Goal: Contribute content: Contribute content

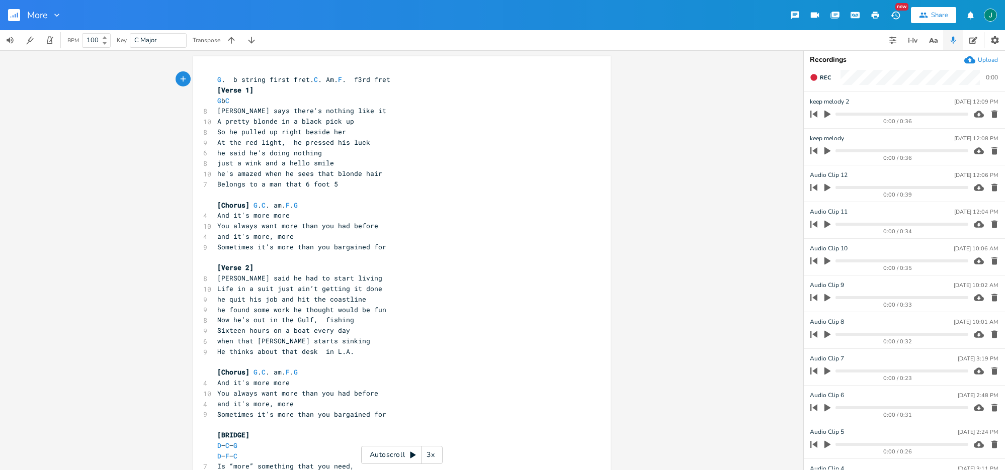
click at [824, 115] on icon "button" at bounding box center [827, 115] width 6 height 8
click at [824, 115] on icon "button" at bounding box center [827, 114] width 6 height 7
click at [837, 113] on progress at bounding box center [902, 114] width 132 height 3
click at [827, 115] on icon "button" at bounding box center [827, 115] width 6 height 8
click at [825, 119] on button "button" at bounding box center [827, 114] width 13 height 16
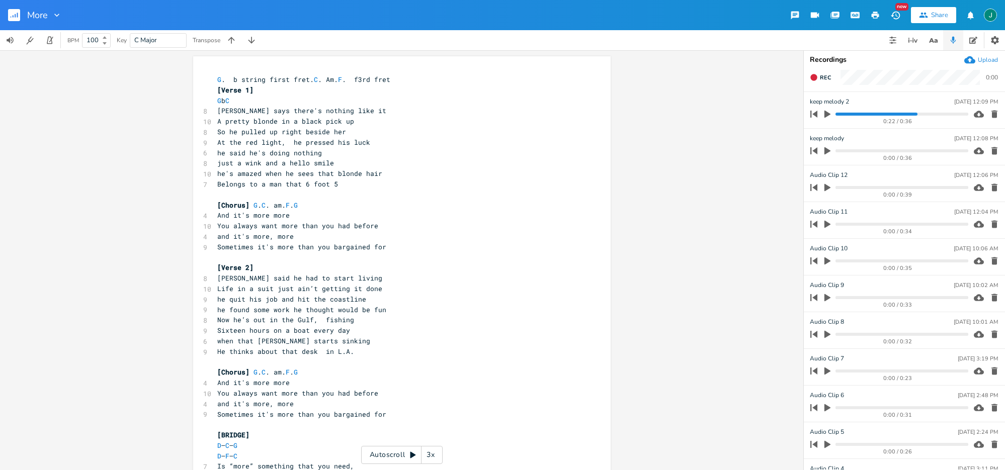
click at [225, 299] on span "he quit his job and hit the coastline" at bounding box center [291, 299] width 149 height 9
click at [363, 323] on pre "Now he’s out in the Gulf, fishing" at bounding box center [396, 320] width 363 height 11
type textarea "Shrimping out in the [GEOGRAPHIC_DATA]"
type textarea "Now he’s out in the Gulf, fishing"
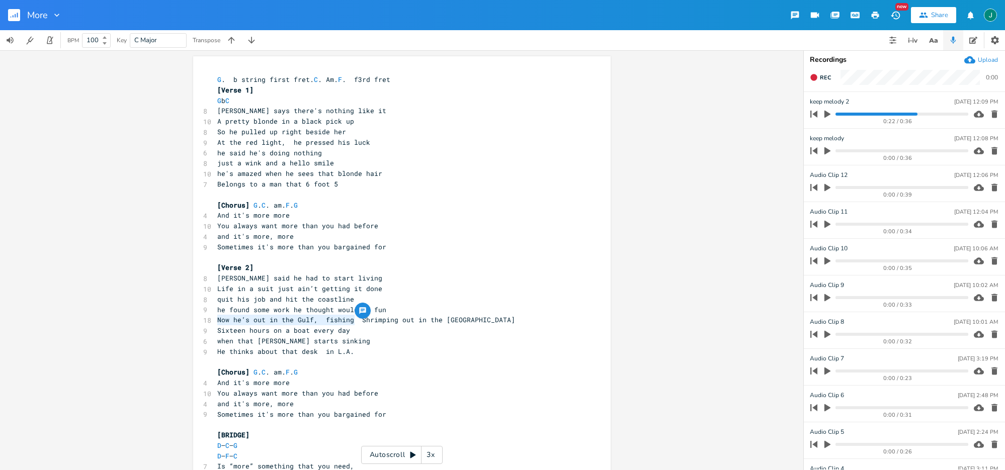
drag, startPoint x: 352, startPoint y: 322, endPoint x: 215, endPoint y: 323, distance: 136.8
click at [217, 323] on span "Now he’s out in the Gulf, fishing Shrimping out in the [GEOGRAPHIC_DATA]" at bounding box center [366, 319] width 298 height 9
click at [371, 319] on pre "Shrimping out in the [GEOGRAPHIC_DATA]" at bounding box center [396, 320] width 363 height 11
type textarea "shrimping"
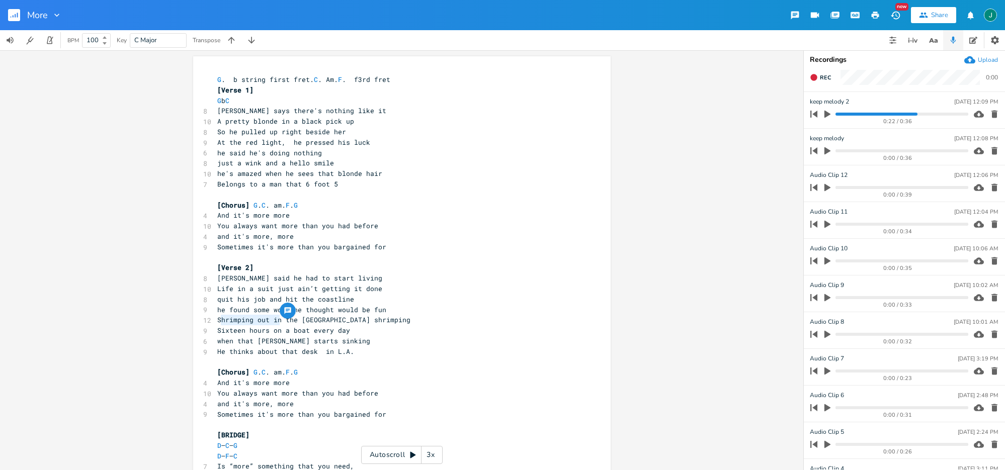
drag, startPoint x: 276, startPoint y: 321, endPoint x: 218, endPoint y: 323, distance: 57.4
click at [218, 323] on span "Shrimping out in the [GEOGRAPHIC_DATA] shrimping" at bounding box center [313, 319] width 193 height 9
type textarea "In"
drag, startPoint x: 300, startPoint y: 343, endPoint x: 343, endPoint y: 340, distance: 42.3
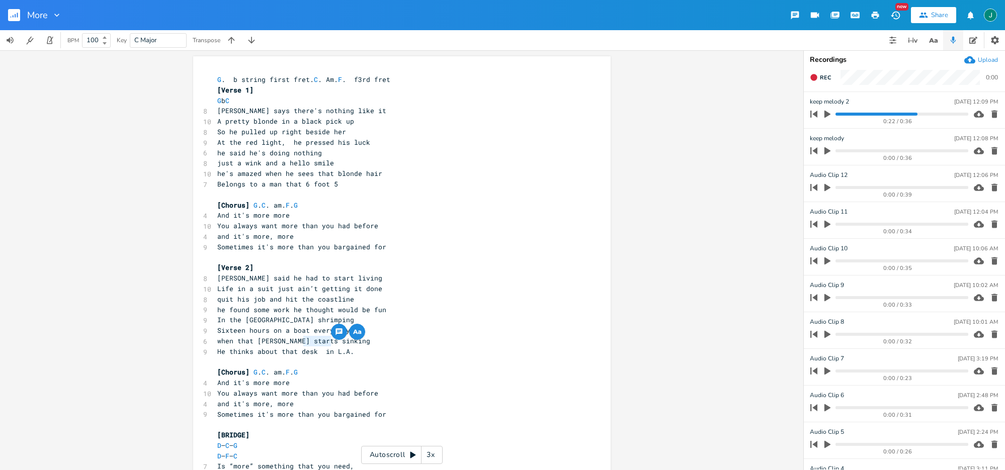
click at [343, 340] on pre "when that [PERSON_NAME] starts sinking" at bounding box center [396, 341] width 363 height 11
type textarea "rising"
drag, startPoint x: 298, startPoint y: 351, endPoint x: 380, endPoint y: 355, distance: 81.6
click at [380, 355] on pre "He thinks about that desk in L.A." at bounding box center [396, 352] width 363 height 11
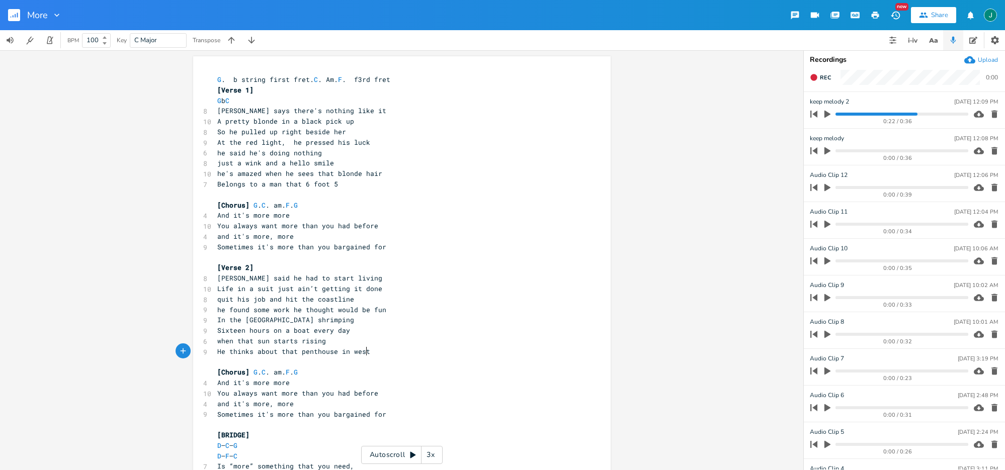
scroll to position [0, 56]
type textarea "penthouse in [GEOGRAPHIC_DATA]"
drag, startPoint x: 297, startPoint y: 353, endPoint x: 393, endPoint y: 361, distance: 95.9
click at [393, 361] on div "G . b string first fret. C . Am. F . f3rd fret [Verse 1] G b C 8 [PERSON_NAME] …" at bounding box center [396, 398] width 363 height 648
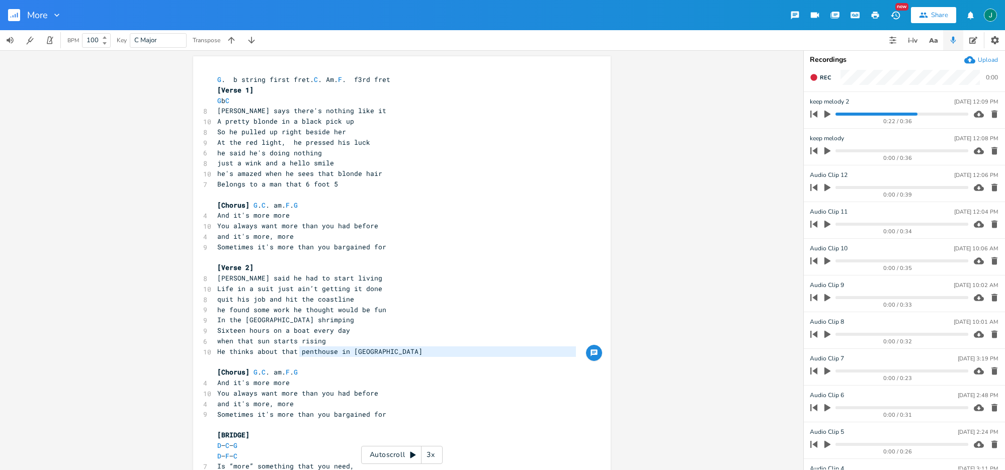
type textarea "penthouse in [GEOGRAPHIC_DATA]"
type textarea "S"
drag, startPoint x: 344, startPoint y: 320, endPoint x: 208, endPoint y: 316, distance: 135.9
click at [209, 317] on div "In the gulf of mexico shrimping x G . b string first fret. C . Am. F . f3rd fre…" at bounding box center [402, 396] width 418 height 681
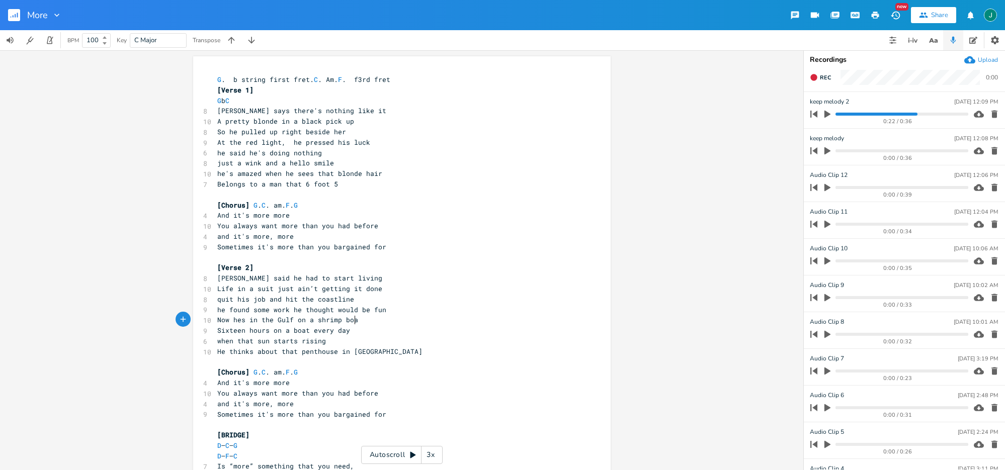
type textarea "Now hes in the Gulf on a shrimp boat"
drag, startPoint x: 271, startPoint y: 331, endPoint x: 286, endPoint y: 330, distance: 15.7
click at [286, 330] on span "Sixteen hours on a boat every day" at bounding box center [283, 330] width 133 height 9
type textarea "his feet"
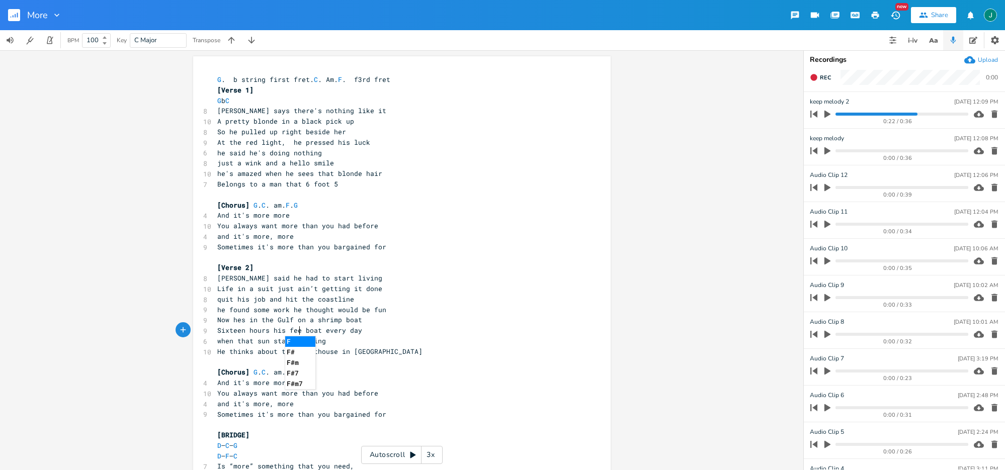
scroll to position [0, 21]
click at [320, 332] on span "Sixteen hours his feet boat every day" at bounding box center [291, 330] width 149 height 9
click at [841, 114] on progress at bounding box center [902, 114] width 132 height 3
click at [827, 114] on icon "button" at bounding box center [827, 115] width 6 height 8
click at [830, 115] on icon "button" at bounding box center [827, 114] width 8 height 8
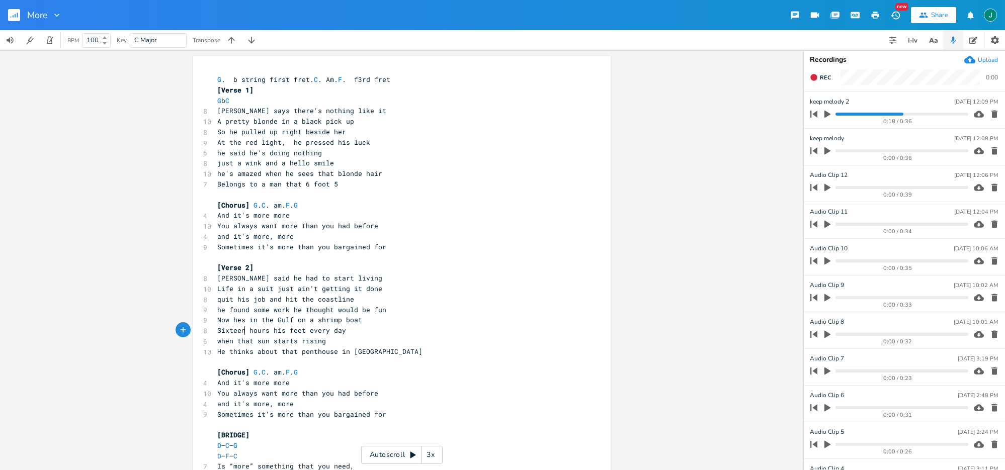
scroll to position [0, 0]
drag, startPoint x: 243, startPoint y: 331, endPoint x: 215, endPoint y: 329, distance: 27.7
click at [217, 329] on span "Sixteen hours his feet every day" at bounding box center [281, 330] width 129 height 9
type textarea "Fourteen"
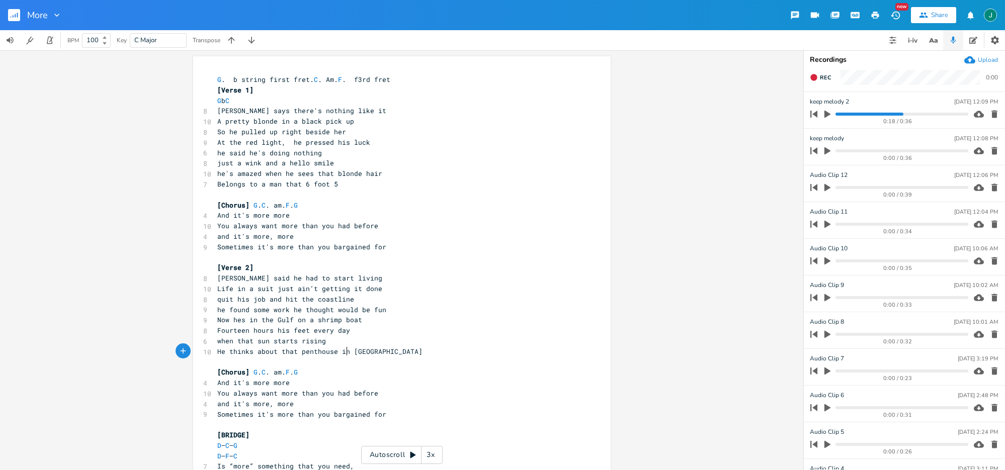
click at [345, 347] on pre "He thinks about that penthouse in [GEOGRAPHIC_DATA]" at bounding box center [396, 352] width 363 height 11
click at [346, 343] on pre "when that sun starts rising" at bounding box center [396, 341] width 363 height 11
type textarea "abov"
type textarea "e that water"
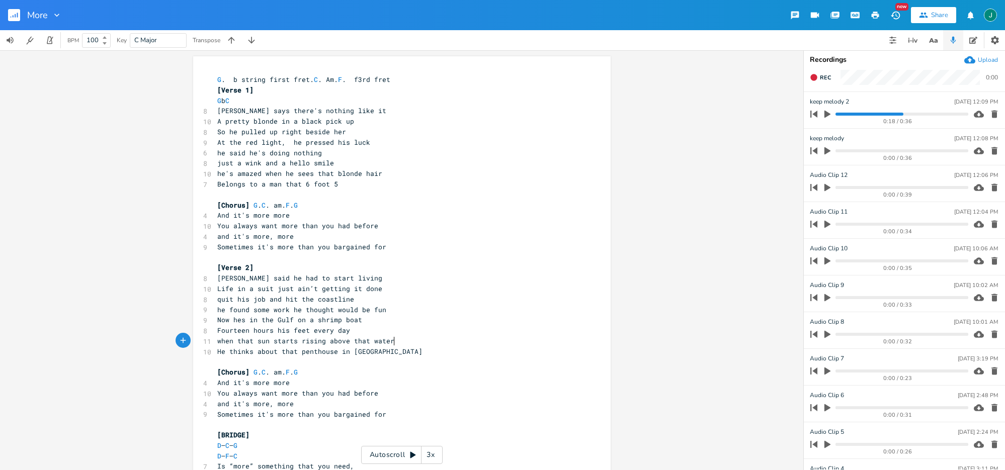
scroll to position [0, 36]
drag, startPoint x: 324, startPoint y: 342, endPoint x: 274, endPoint y: 342, distance: 50.3
click at [274, 342] on span "when that sun starts rising above that water" at bounding box center [305, 341] width 177 height 9
type textarea "peeks"
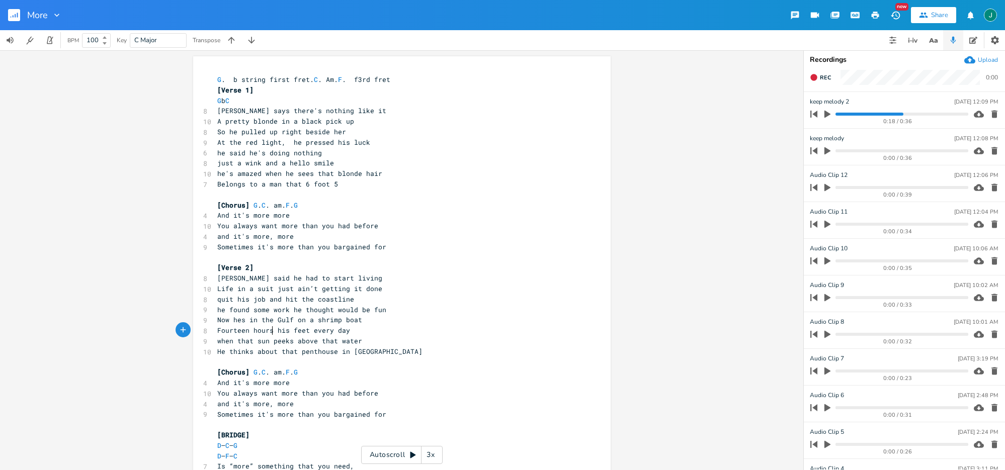
click at [270, 333] on span "Fourteen hours his feet every day" at bounding box center [283, 330] width 133 height 9
type textarea "on"
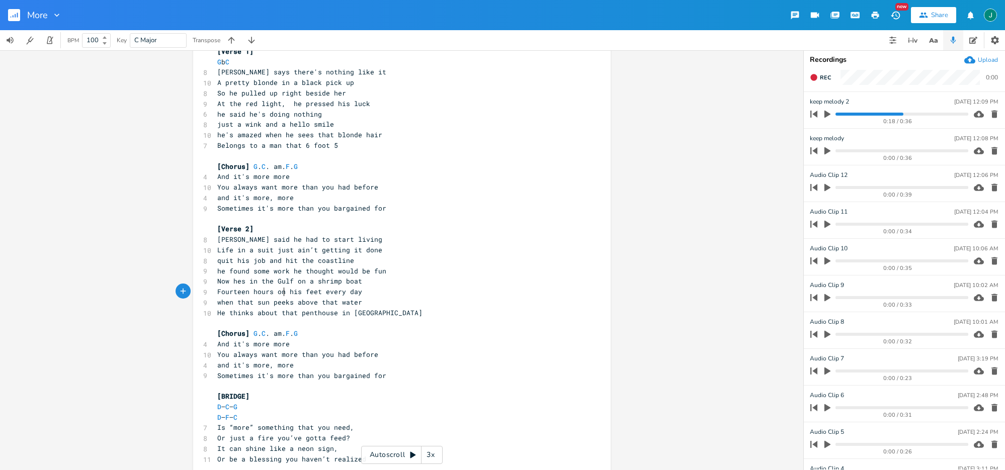
scroll to position [40, 0]
drag, startPoint x: 335, startPoint y: 300, endPoint x: 338, endPoint y: 311, distance: 11.1
click at [336, 302] on span "when that sun peeks above that water" at bounding box center [289, 300] width 145 height 9
type textarea "e"
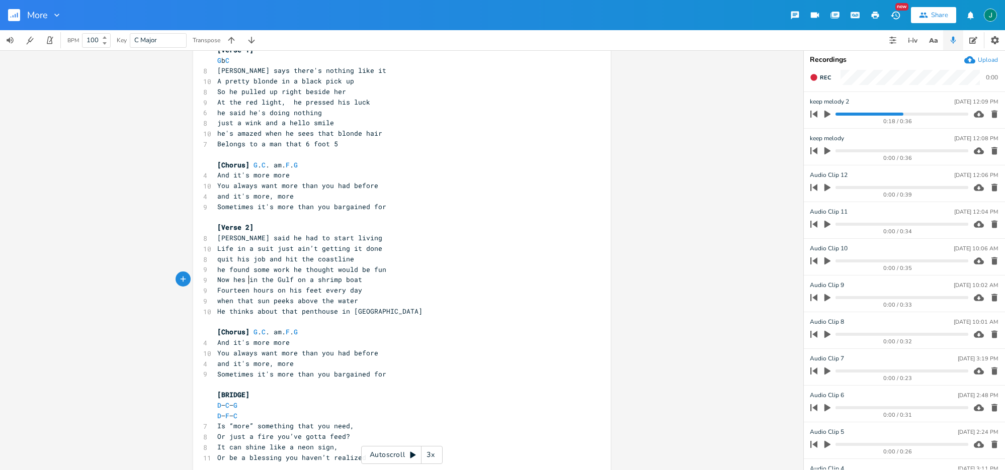
type textarea "in"
drag, startPoint x: 247, startPoint y: 281, endPoint x: 254, endPoint y: 281, distance: 6.5
click at [254, 281] on span "Now hes in the Gulf on a shrimp boat" at bounding box center [289, 279] width 145 height 9
click at [437, 224] on pre "[Verse 2]" at bounding box center [396, 227] width 363 height 11
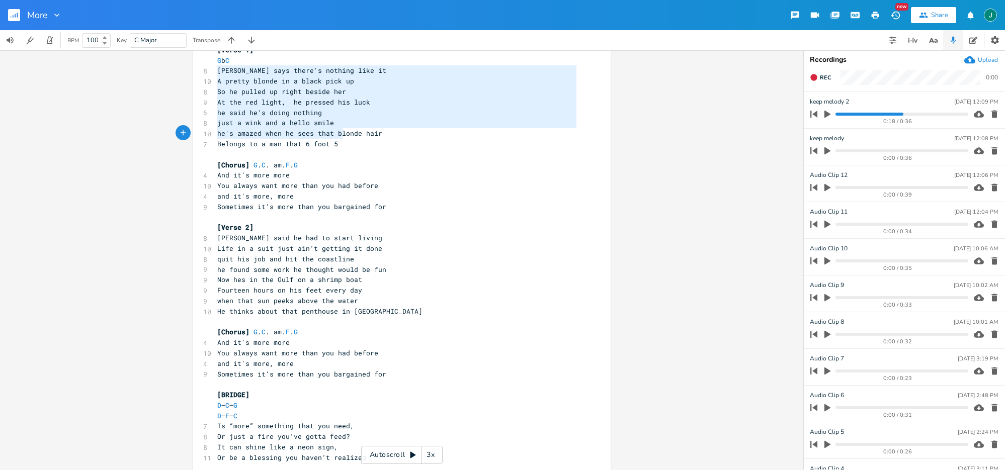
type textarea "[PERSON_NAME] says there's nothing like it A pretty blonde in a black pick up S…"
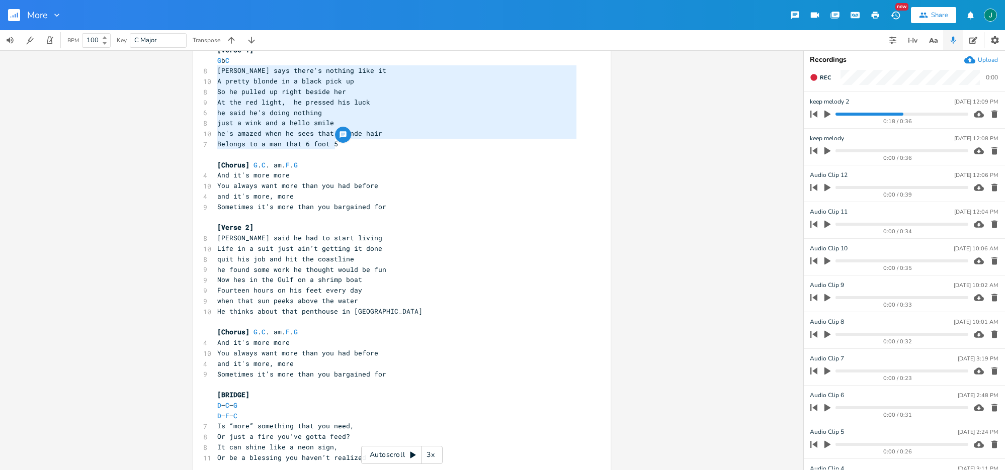
drag, startPoint x: 213, startPoint y: 70, endPoint x: 342, endPoint y: 145, distance: 149.0
click at [342, 145] on div "G . b string first fret. C . Am. F . f3rd fret [Verse 1] G b C 8 [PERSON_NAME] …" at bounding box center [396, 358] width 363 height 648
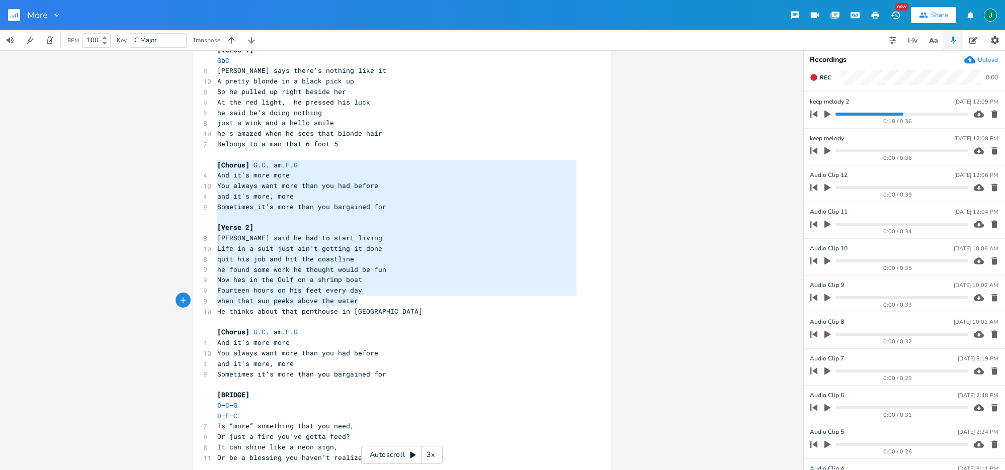
type textarea "[Chorus] G. C. am. F. G And it's more more You always want more than you had be…"
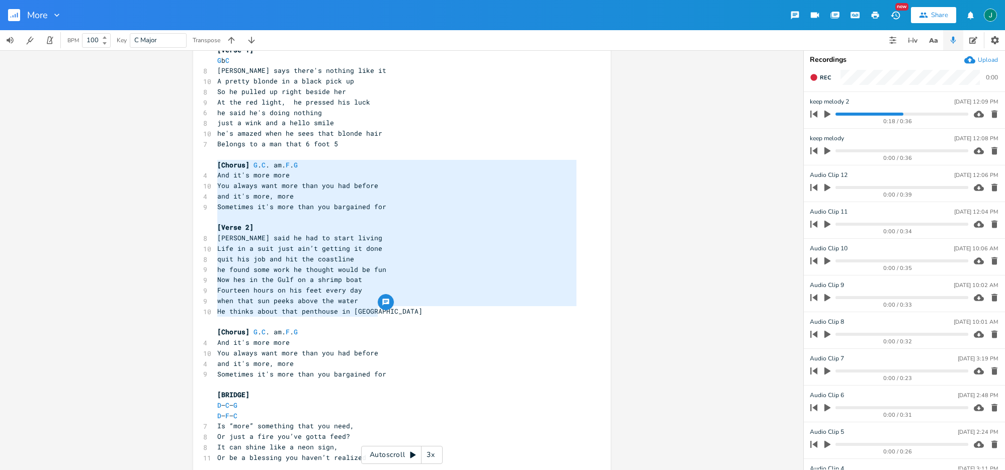
drag, startPoint x: 214, startPoint y: 164, endPoint x: 387, endPoint y: 309, distance: 225.7
click at [387, 309] on div "[Chorus] G. C. am. F. G And it's more more You always want more than you had be…" at bounding box center [402, 356] width 418 height 681
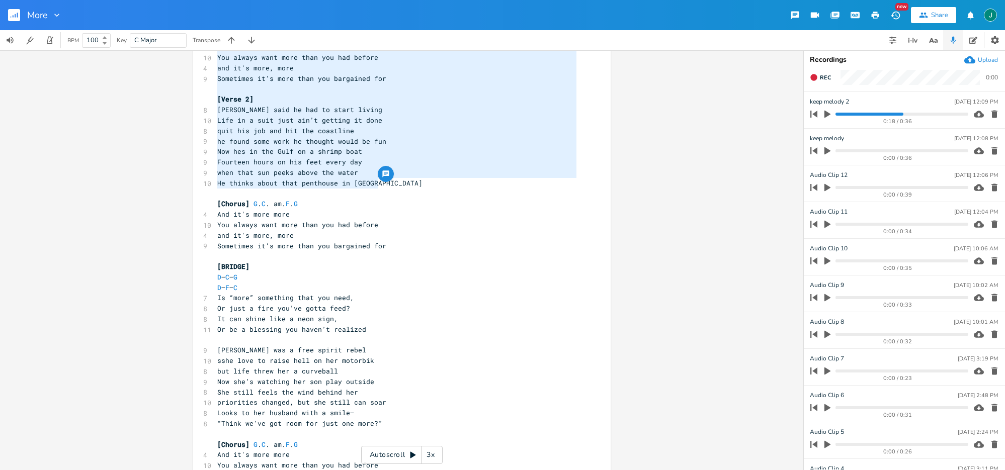
scroll to position [251, 0]
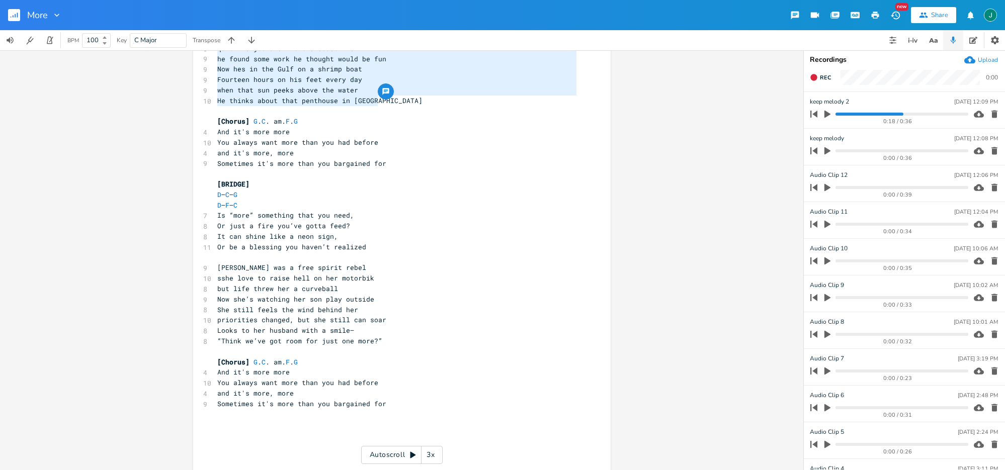
click at [218, 281] on span "sshe love to raise hell on her motorbik" at bounding box center [295, 278] width 157 height 9
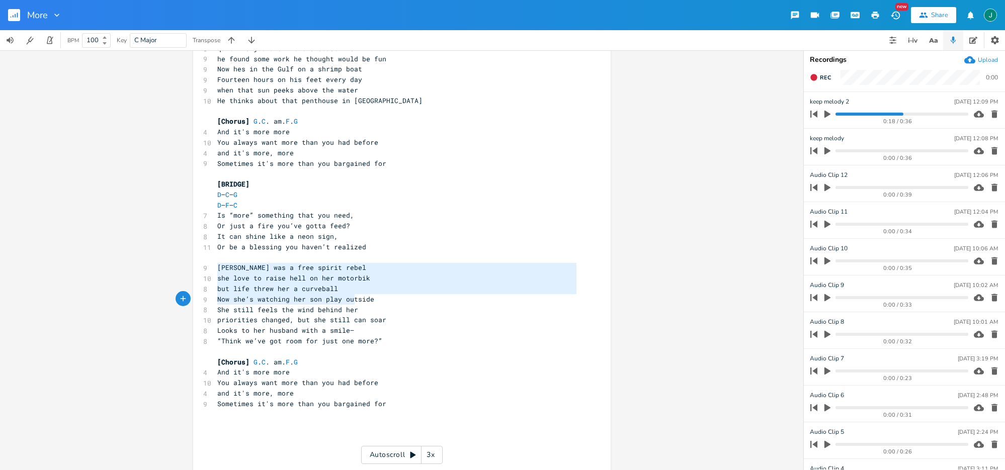
type textarea "[PERSON_NAME] was a free spirit rebel she love to raise hell on her motorbik bu…"
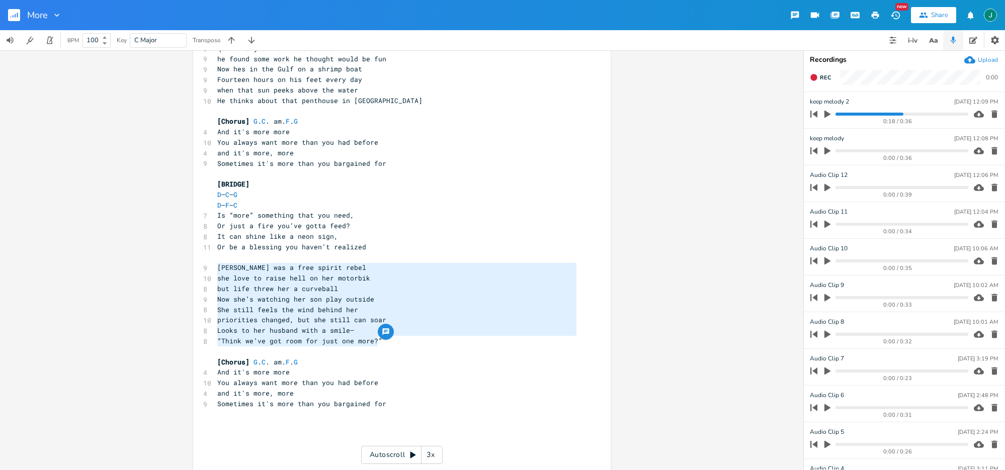
drag, startPoint x: 212, startPoint y: 268, endPoint x: 422, endPoint y: 345, distance: 223.4
click at [422, 345] on div "G . b string first fret. C . Am. F . f3rd fret [Verse 1] G b C 8 [PERSON_NAME] …" at bounding box center [396, 147] width 363 height 648
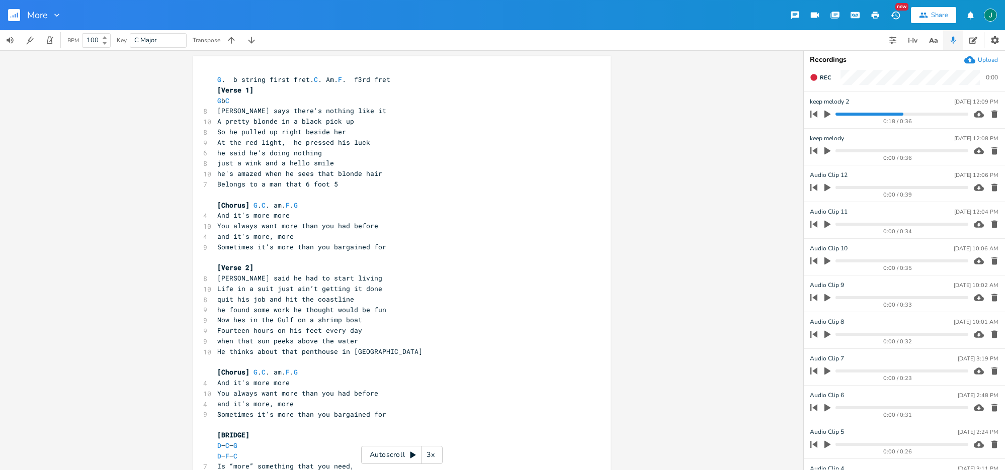
scroll to position [1, 0]
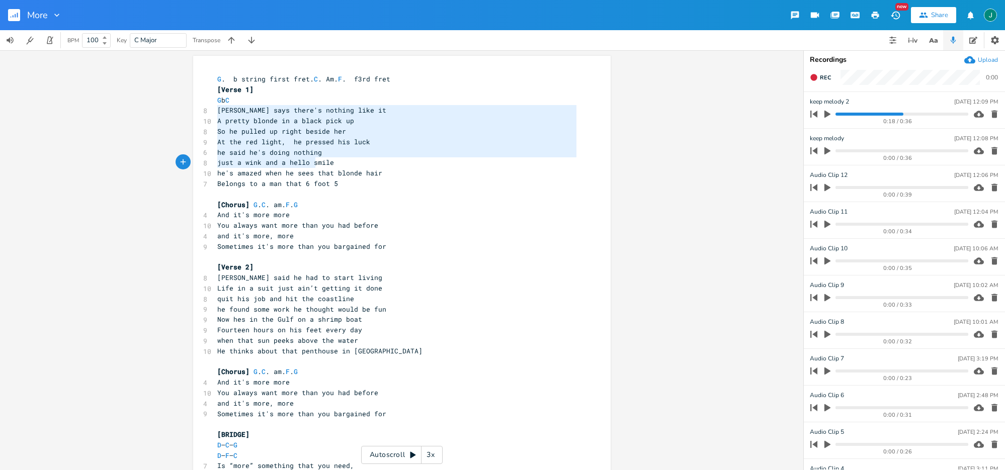
type textarea "[PERSON_NAME] says there's nothing like it A pretty blonde in a black pick up S…"
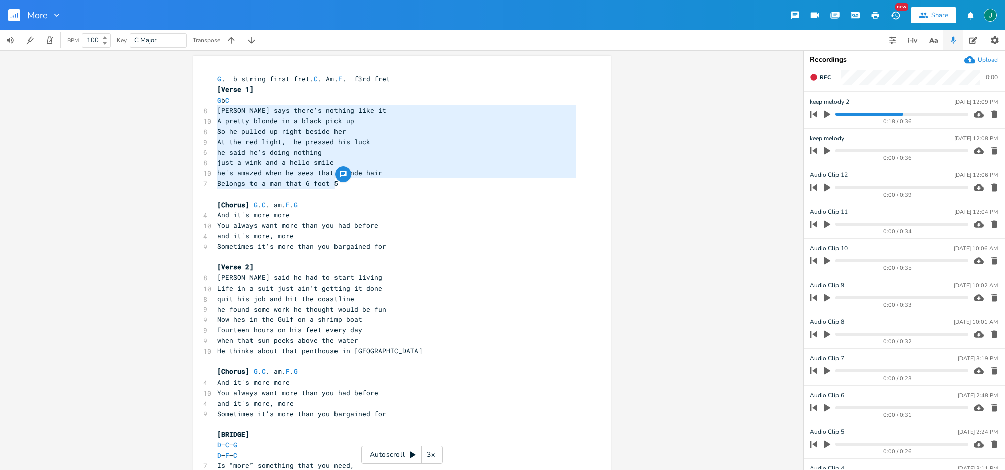
drag, startPoint x: 214, startPoint y: 110, endPoint x: 337, endPoint y: 183, distance: 142.8
click at [337, 183] on div "G . b string first fret. C . Am. F . f3rd fret [Verse 1] G b C 8 [PERSON_NAME] …" at bounding box center [396, 398] width 363 height 648
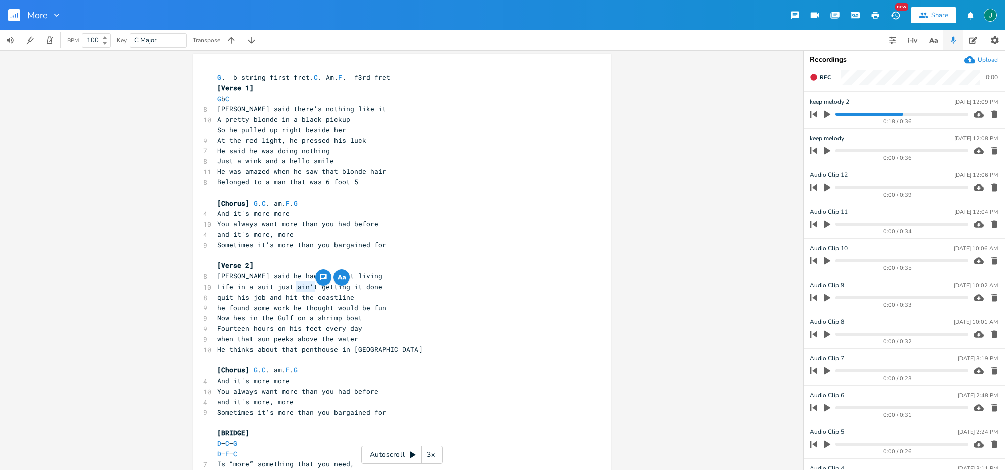
drag, startPoint x: 313, startPoint y: 287, endPoint x: 293, endPoint y: 288, distance: 19.6
click at [293, 288] on span "Life in a suit just ain’t getting it done" at bounding box center [299, 286] width 165 height 9
type textarea "wasn't"
click at [217, 298] on span "quit his job and hit the coastline" at bounding box center [285, 297] width 137 height 9
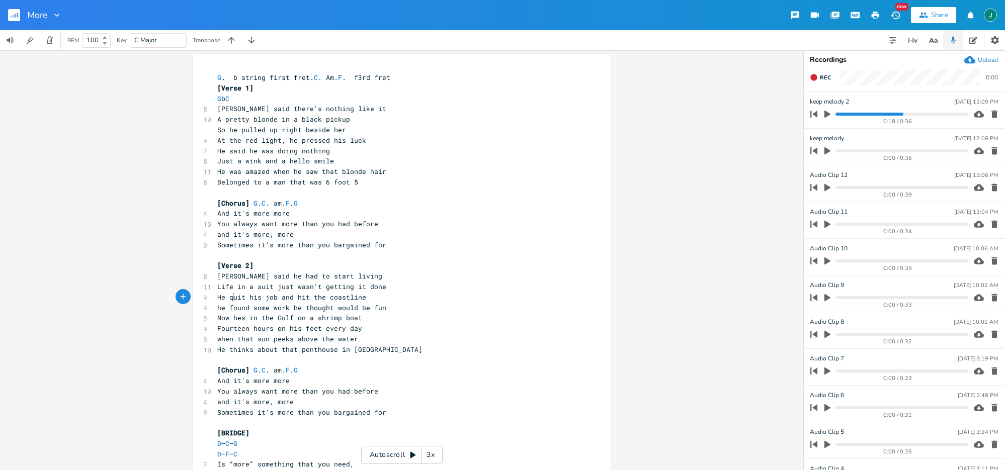
scroll to position [0, 12]
type textarea "He"
drag, startPoint x: 231, startPoint y: 317, endPoint x: 240, endPoint y: 318, distance: 8.6
click at [240, 318] on span "Now hes in the Gulf on a shrimp boat" at bounding box center [289, 317] width 145 height 9
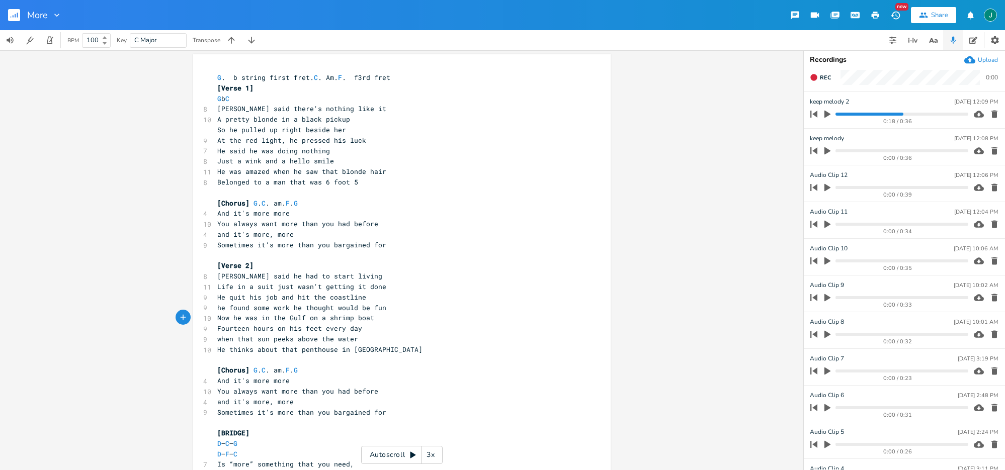
type textarea "he was"
drag, startPoint x: 292, startPoint y: 339, endPoint x: 288, endPoint y: 360, distance: 21.6
click at [292, 339] on span "when that sun peeks above the water" at bounding box center [287, 339] width 141 height 9
type textarea "ed"
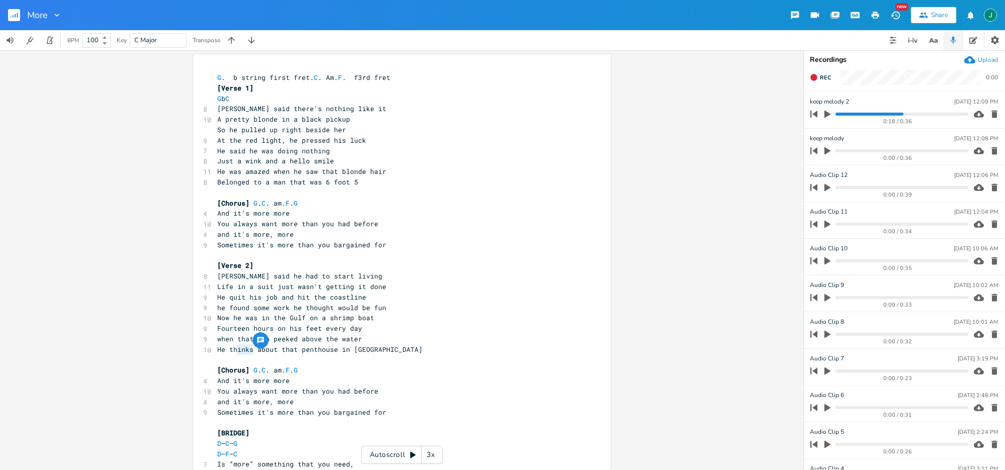
drag, startPoint x: 248, startPoint y: 352, endPoint x: 235, endPoint y: 351, distance: 13.6
click at [235, 351] on span "He thinks about that penthouse in [GEOGRAPHIC_DATA]" at bounding box center [319, 349] width 205 height 9
type textarea "out\"
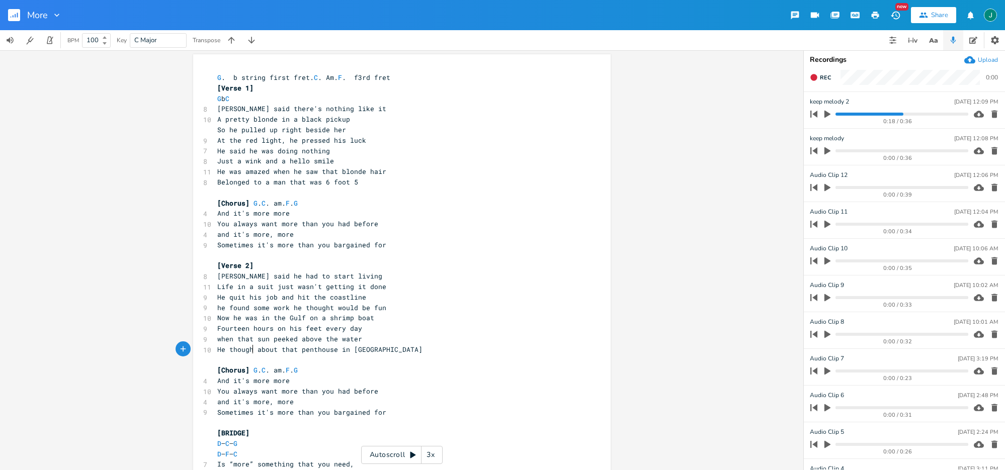
type textarea "ght"
drag, startPoint x: 215, startPoint y: 319, endPoint x: 373, endPoint y: 315, distance: 158.5
click at [373, 315] on div "Now he was in the Gulf on a shrimp boat x G . b string first fret. C . Am. F . …" at bounding box center [402, 394] width 418 height 681
type textarea "Now he was in the Gulf on a shrimp boat"
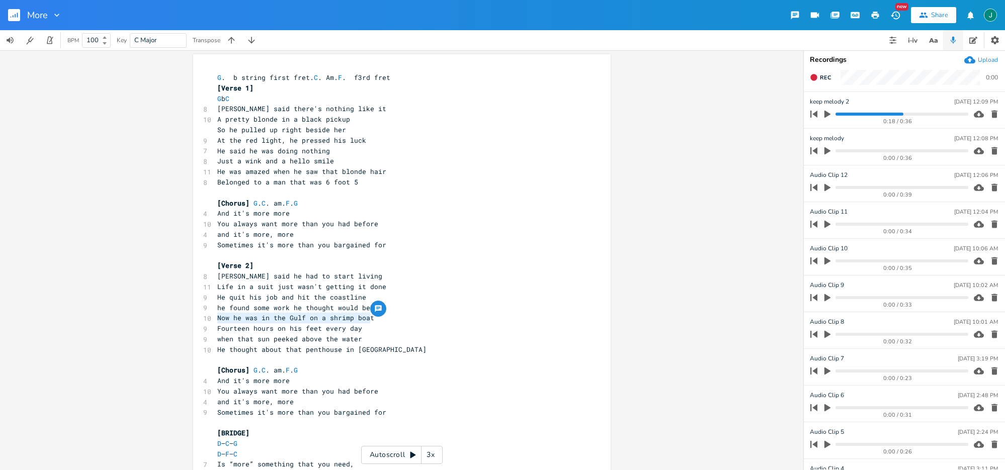
click at [237, 319] on span "Now he was in the Gulf on a shrimp boat" at bounding box center [295, 317] width 157 height 9
type textarea "'s"
type textarea "was in the Gulf"
drag, startPoint x: 249, startPoint y: 320, endPoint x: 310, endPoint y: 319, distance: 60.4
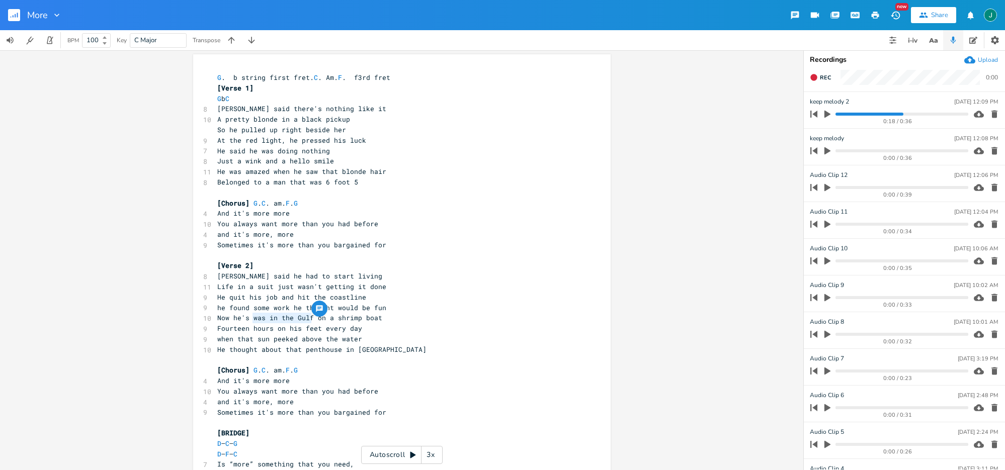
click at [310, 319] on span "Now he's was in the Gulf on a shrimp boat" at bounding box center [299, 317] width 165 height 9
type textarea "working"
type textarea "just"
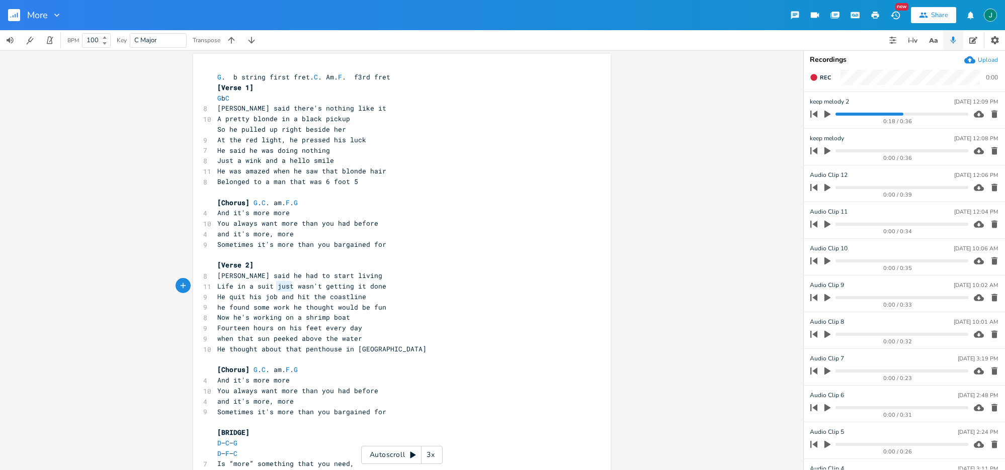
drag, startPoint x: 290, startPoint y: 286, endPoint x: 272, endPoint y: 287, distance: 18.6
click at [272, 287] on span "Life in a suit just wasn't getting it done" at bounding box center [301, 286] width 169 height 9
type textarea "He quit his job and hit the coastline"
drag, startPoint x: 218, startPoint y: 298, endPoint x: 373, endPoint y: 295, distance: 155.0
click at [373, 295] on div "He quit his job and hit the coastline x G . b string first fret. C . Am. F . f3…" at bounding box center [402, 394] width 418 height 681
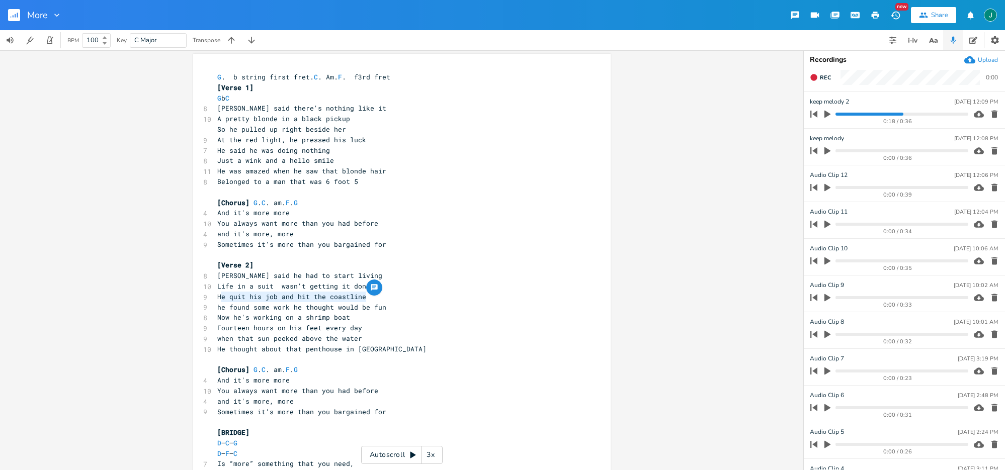
type textarea "He quit his job and hit the coastline"
click at [227, 298] on span "He quit his job and hit the coastline" at bounding box center [291, 296] width 149 height 9
drag, startPoint x: 271, startPoint y: 297, endPoint x: 296, endPoint y: 297, distance: 25.2
click at [296, 297] on span "quit his job and hit the coastline" at bounding box center [285, 296] width 137 height 9
type textarea "for"
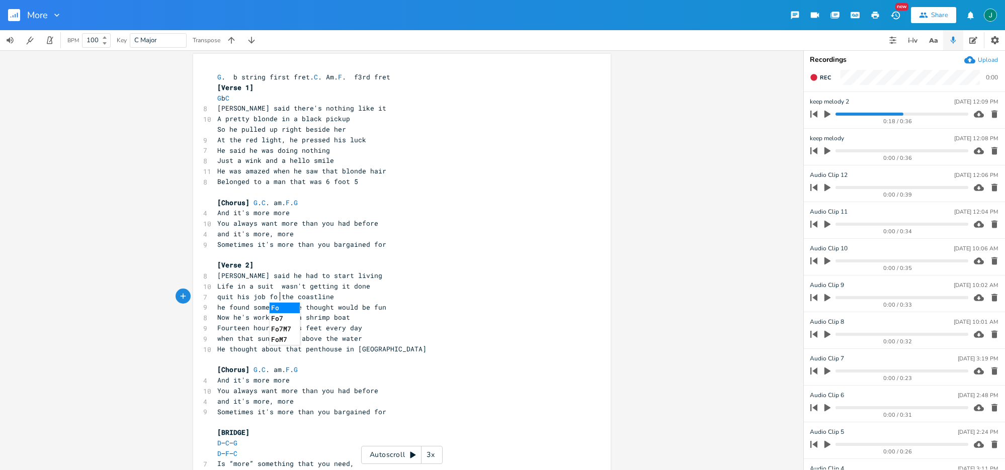
scroll to position [0, 8]
drag, startPoint x: 215, startPoint y: 330, endPoint x: 358, endPoint y: 329, distance: 142.9
click at [358, 330] on pre "Fourteen hours on his feet every day" at bounding box center [396, 328] width 363 height 11
type textarea "Working 14 hour days"
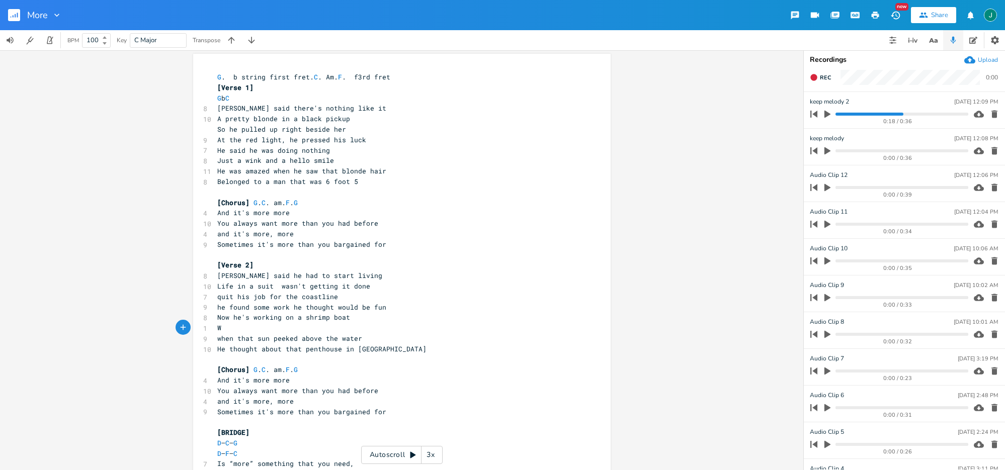
type textarea "Fourteen hours on his feet every day"
drag, startPoint x: 216, startPoint y: 328, endPoint x: 346, endPoint y: 1, distance: 352.9
click at [363, 333] on pre "Fourteen hours on his feet every day" at bounding box center [396, 328] width 363 height 11
type textarea "for minium wage"
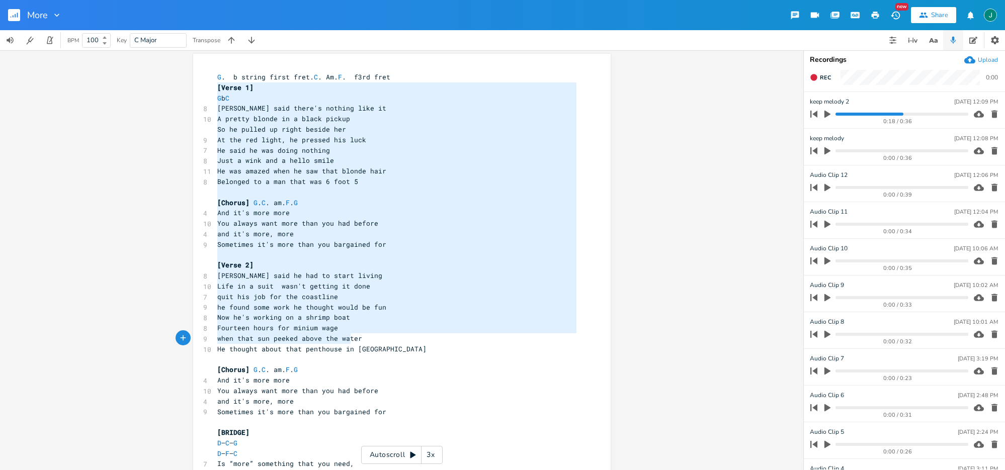
type textarea "[Verse 1] G b C [PERSON_NAME] said there's nothing like it A pretty blonde in a…"
drag, startPoint x: 215, startPoint y: 88, endPoint x: 390, endPoint y: 351, distance: 315.7
click at [390, 351] on div "G . b string first fret. C . Am. F . f3rd fret [Verse 1] G b C 8 [PERSON_NAME] …" at bounding box center [396, 396] width 363 height 648
click at [223, 297] on span "quit his job for the coastline" at bounding box center [277, 296] width 121 height 9
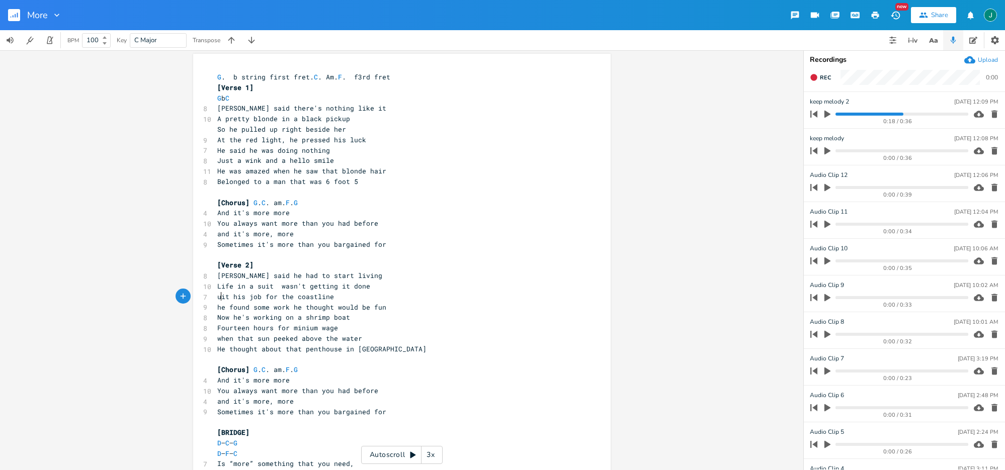
type textarea "Q"
click at [217, 306] on span "he found some work he thought would be fun" at bounding box center [301, 307] width 169 height 9
type textarea "H"
click at [221, 340] on span "when that sun peeked above the water" at bounding box center [289, 338] width 145 height 9
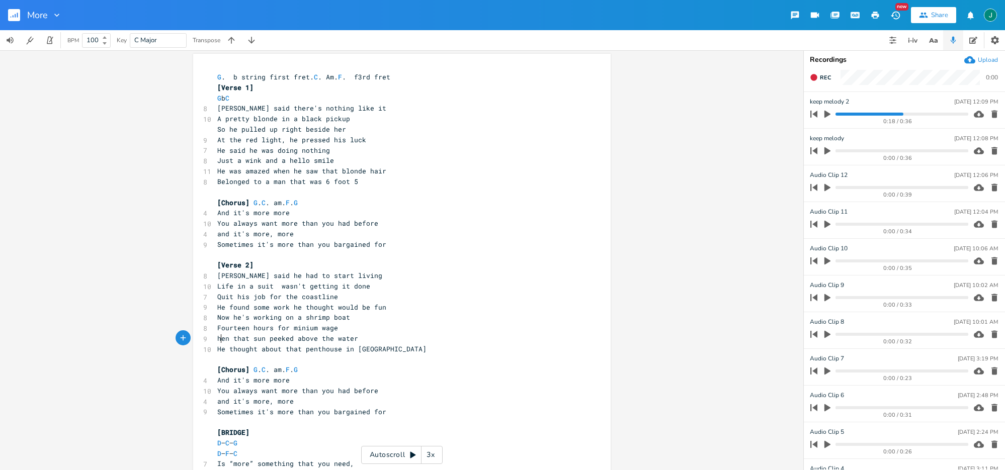
type textarea "W"
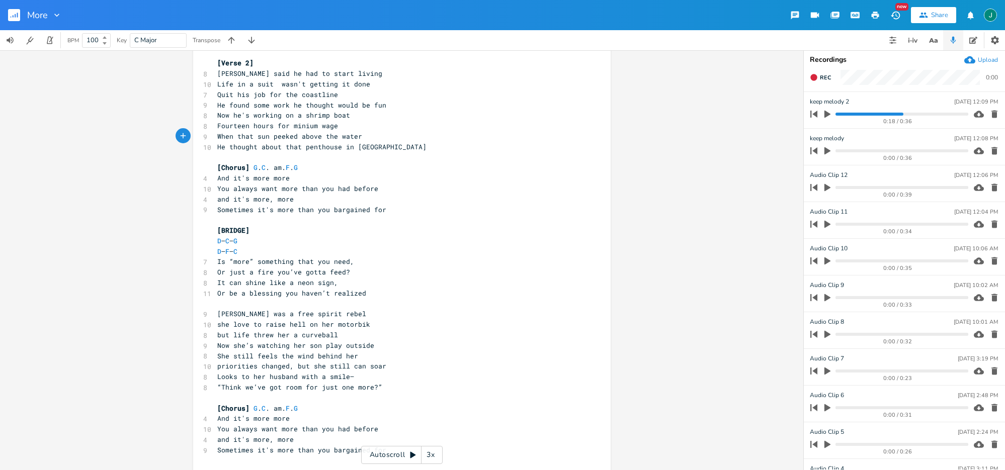
scroll to position [245, 0]
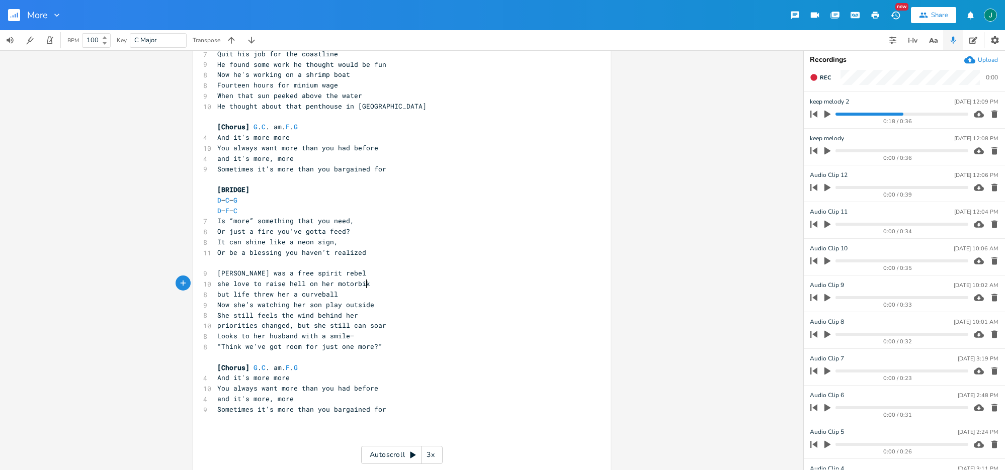
click at [368, 283] on pre "she love to raise hell on her motorbik" at bounding box center [396, 284] width 363 height 11
type textarea "e"
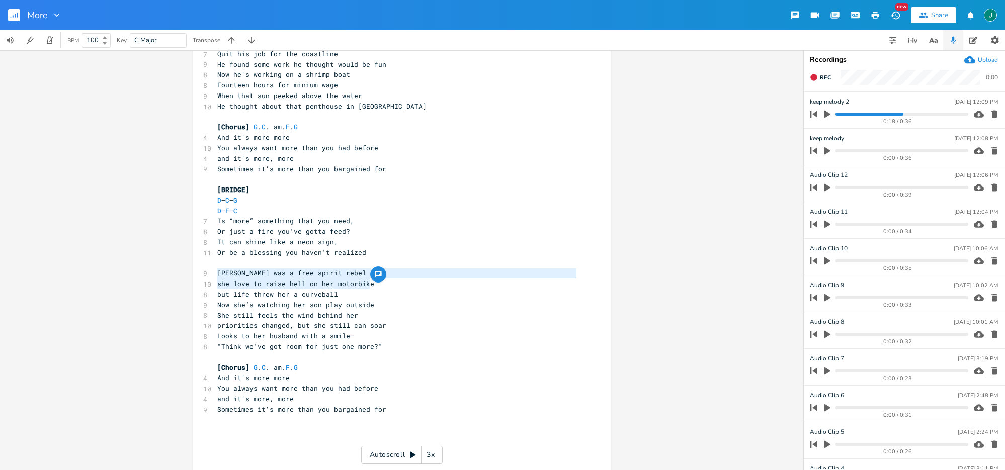
drag, startPoint x: 216, startPoint y: 274, endPoint x: 370, endPoint y: 282, distance: 154.1
click at [370, 282] on div "[PERSON_NAME] was a free spirit rebel she love to raise hell on her motorbike x…" at bounding box center [402, 151] width 418 height 681
type textarea "[PERSON_NAME] was a free spirit rebel she love to raise hell on her motorbike"
click at [302, 282] on span "she love to raise hell on her motorbike" at bounding box center [295, 283] width 157 height 9
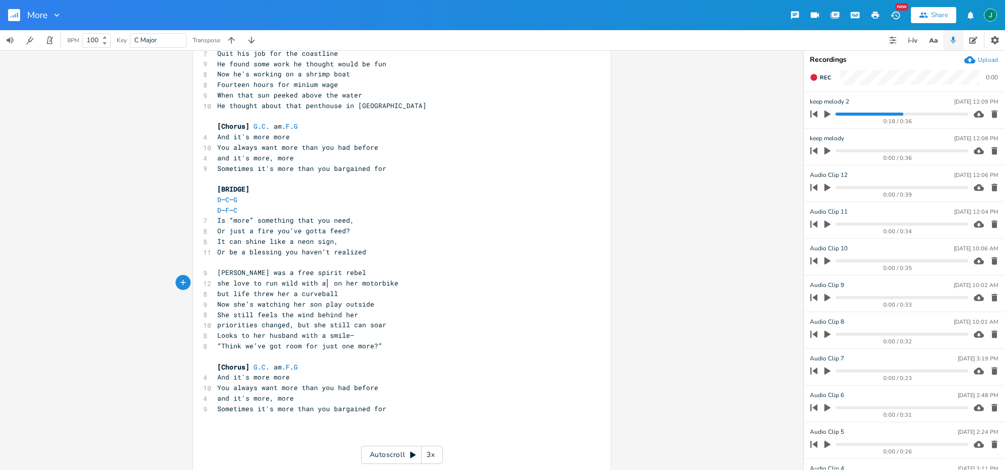
scroll to position [0, 48]
type textarea "un wild with a [PERSON_NAME]"
type textarea "rley under her thighs"
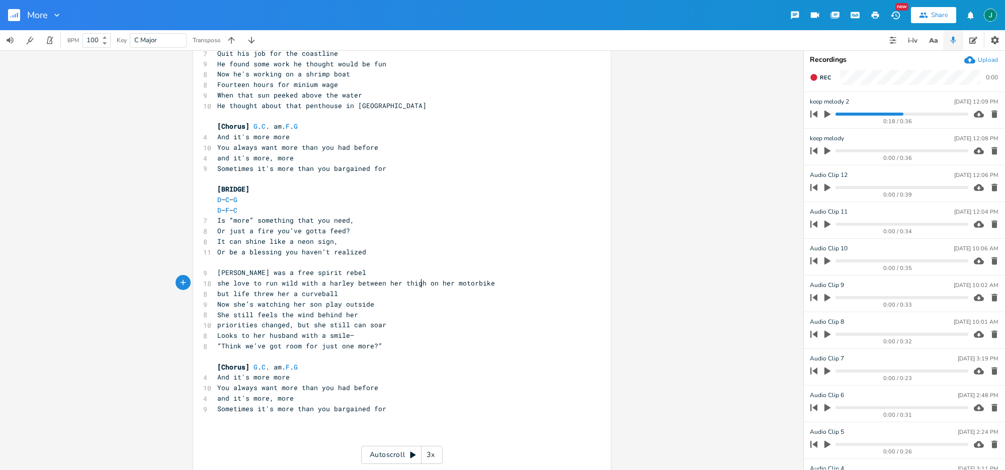
type textarea "between her thighs"
type textarea "on her motorbike"
drag, startPoint x: 428, startPoint y: 286, endPoint x: 495, endPoint y: 284, distance: 67.9
click at [495, 284] on pre "she love to run wild with a harley between her thighs on her motorbike" at bounding box center [396, 283] width 363 height 11
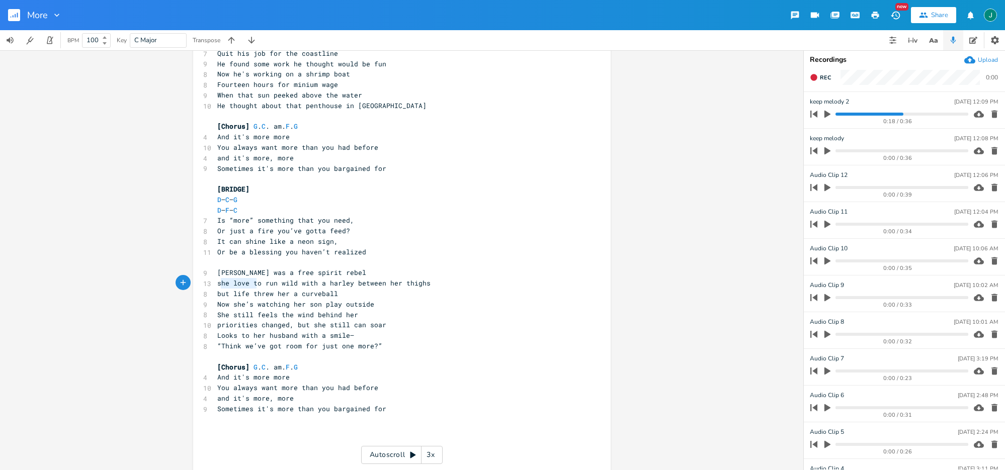
drag, startPoint x: 217, startPoint y: 285, endPoint x: 252, endPoint y: 281, distance: 34.9
click at [252, 281] on span "she love to run wild with a harley between her thighs" at bounding box center [323, 283] width 213 height 9
type textarea "he love t"
click at [227, 285] on span "she love to run wild with a harley between her thighs" at bounding box center [323, 283] width 213 height 9
type textarea "el"
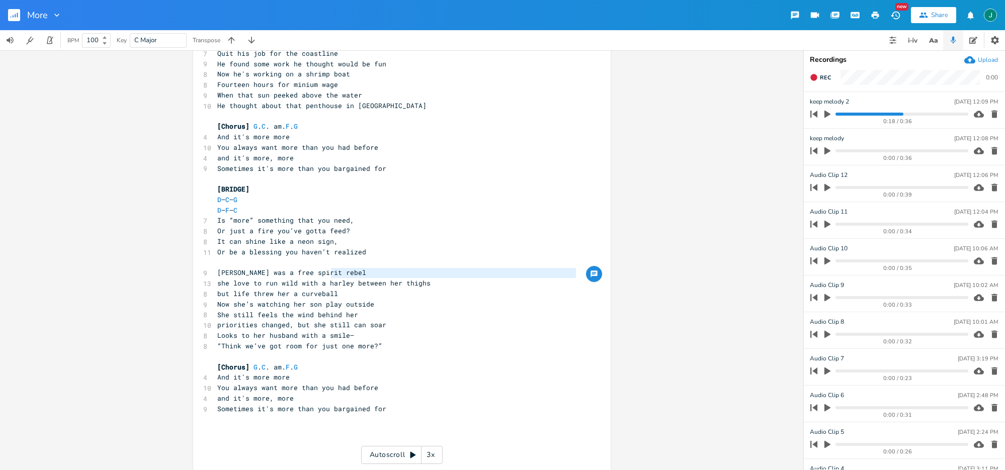
type textarea "she love to run wild with a harley between her thighs"
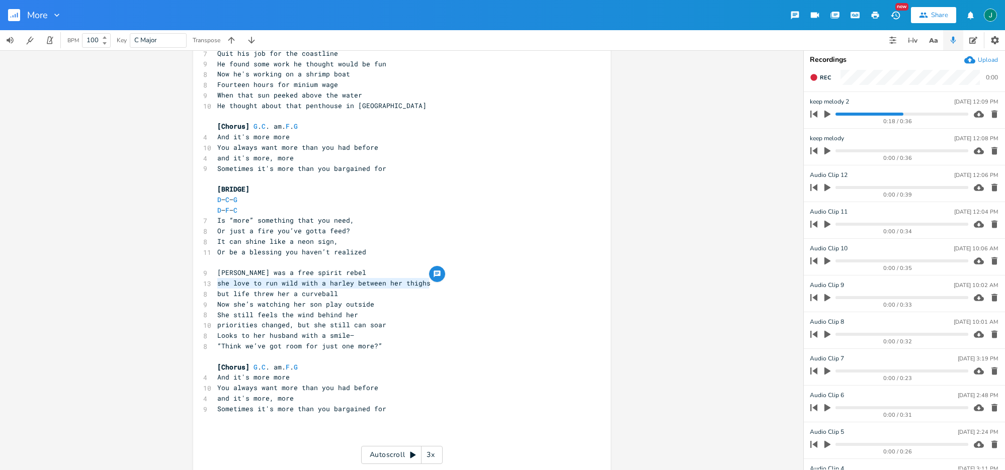
drag, startPoint x: 216, startPoint y: 285, endPoint x: 434, endPoint y: 285, distance: 218.3
click at [434, 285] on pre "she love to run wild with a harley between her thighs" at bounding box center [396, 283] width 363 height 11
click at [261, 285] on span "she love to run wild with a harley between her thighs" at bounding box center [323, 283] width 213 height 9
type textarea "nig"
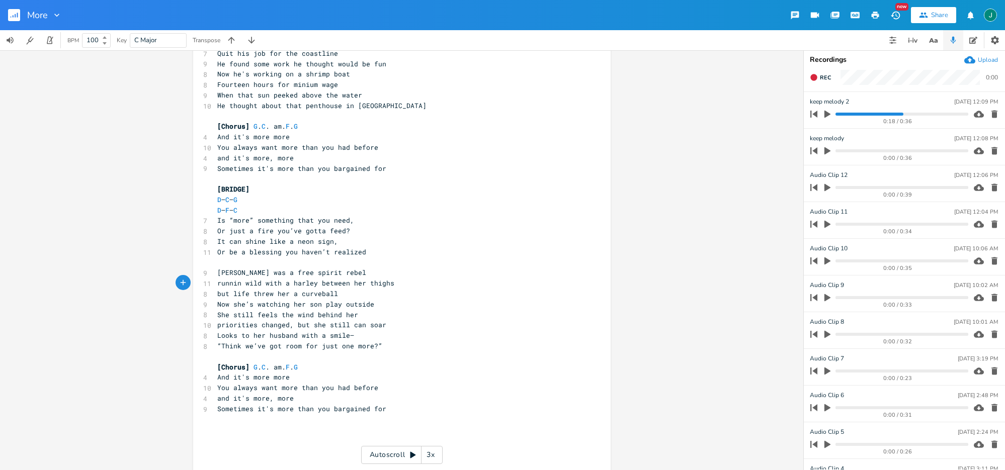
type textarea "ng"
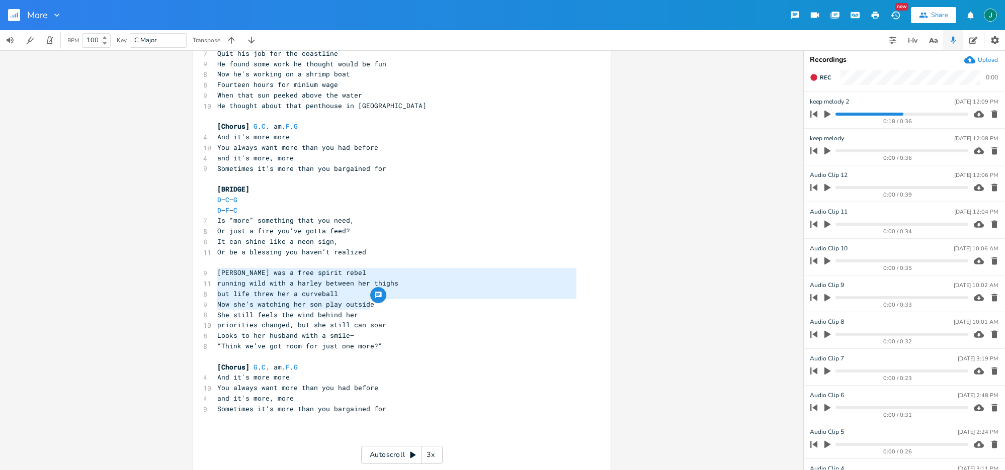
drag, startPoint x: 216, startPoint y: 273, endPoint x: 376, endPoint y: 307, distance: 163.5
click at [376, 307] on div "G . b string first fret. C . Am. F . f3rd fret [Verse 1] G b C 8 [PERSON_NAME] …" at bounding box center [396, 152] width 363 height 648
type textarea "[PERSON_NAME] was a free spirit rebel running wild with a harley between her th…"
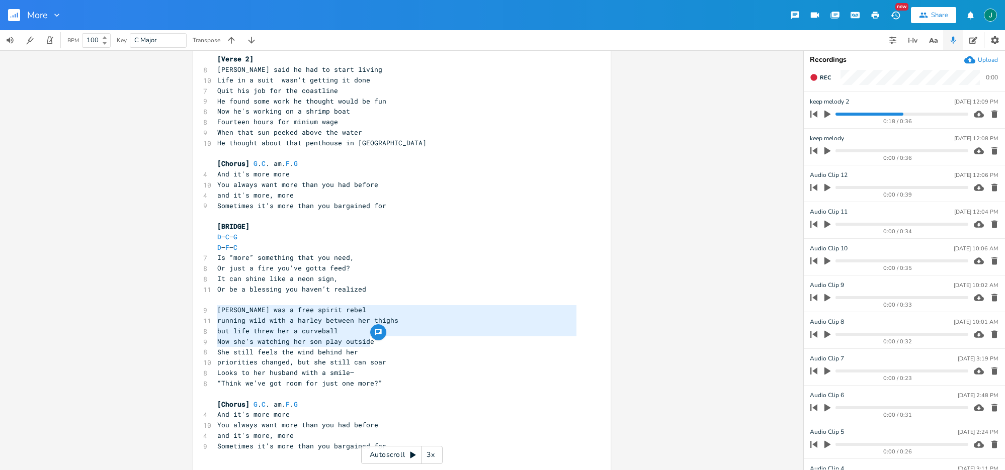
scroll to position [235, 0]
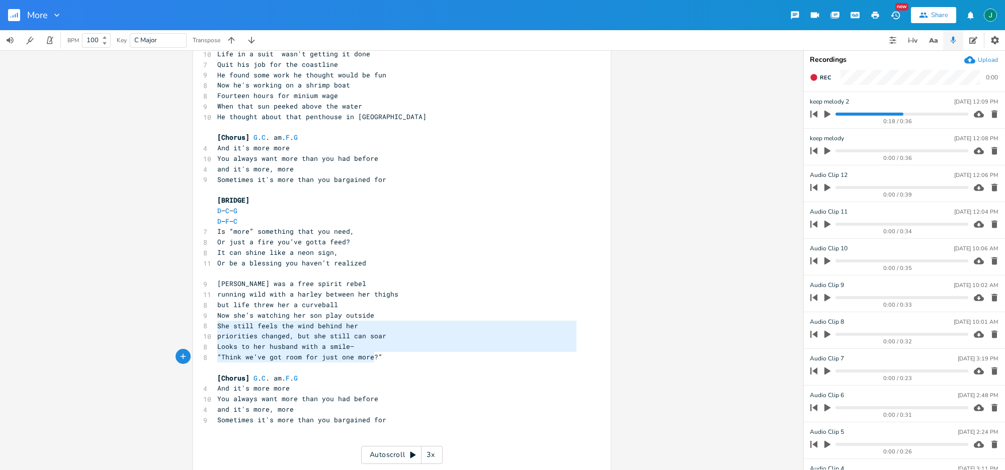
type textarea "She still feels the wind behind her priorities changed, but she still can soar …"
drag, startPoint x: 215, startPoint y: 326, endPoint x: 375, endPoint y: 362, distance: 163.9
click at [375, 362] on div "G . b string first fret. C . Am. F . f3rd fret [Verse 1] G b C 8 [PERSON_NAME] …" at bounding box center [396, 164] width 363 height 648
click at [290, 354] on span "“Think we’ve got room for just one more?”" at bounding box center [299, 357] width 165 height 9
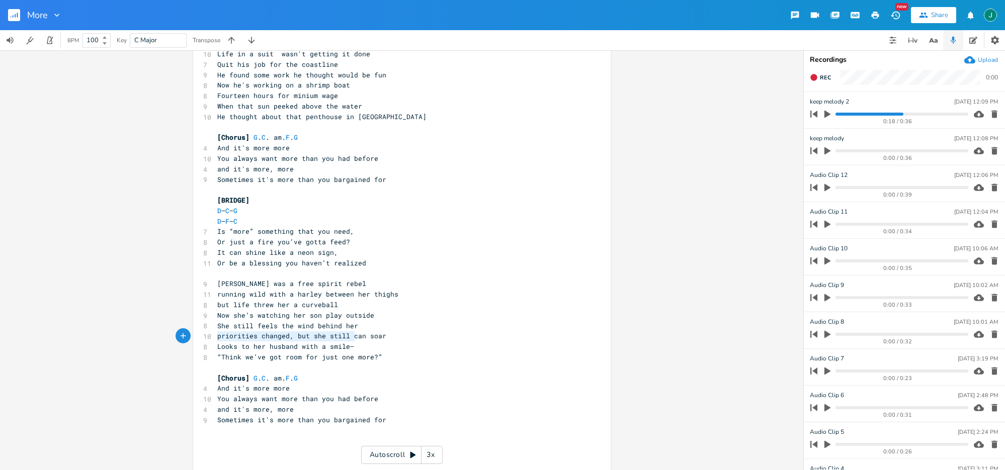
type textarea "priorities changed, but she still can soar"
drag, startPoint x: 214, startPoint y: 339, endPoint x: 381, endPoint y: 339, distance: 167.0
click at [381, 339] on pre "priorities changed, but she still can soar" at bounding box center [396, 336] width 363 height 11
drag, startPoint x: 216, startPoint y: 337, endPoint x: 347, endPoint y: 337, distance: 130.8
click at [340, 340] on pre "Found something worth living for" at bounding box center [396, 336] width 363 height 11
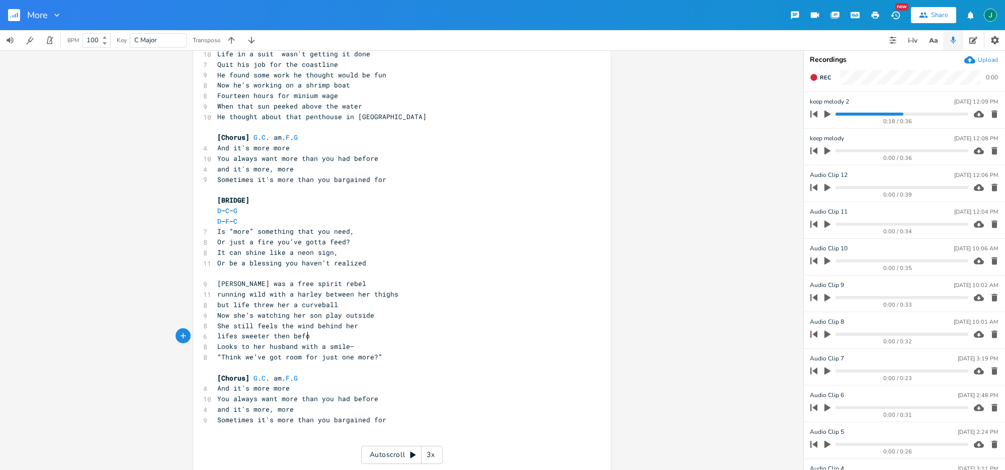
type textarea "lifes sweeter then before"
type textarea "till feels the wind behind her"
drag, startPoint x: 232, startPoint y: 327, endPoint x: 355, endPoint y: 329, distance: 122.8
click at [355, 329] on pre "She still feels the wind behind her" at bounding box center [396, 326] width 363 height 11
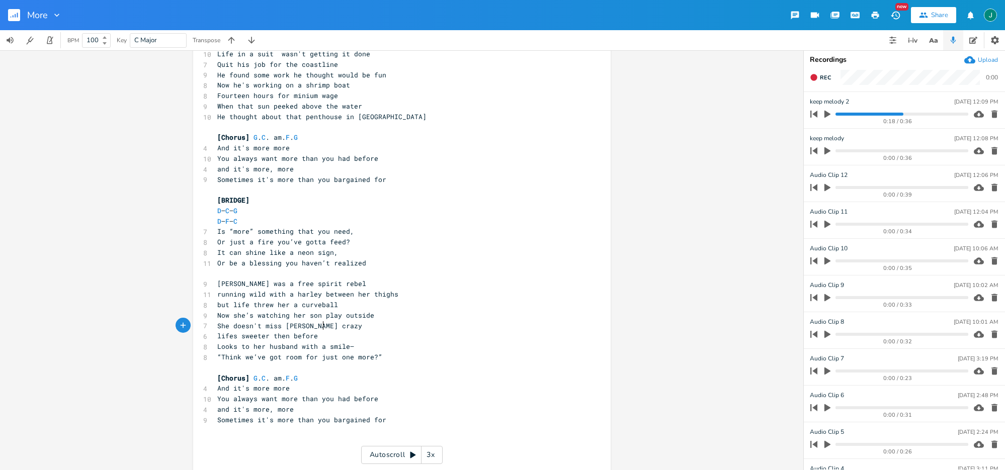
scroll to position [0, 69]
type textarea "doesn't miss [PERSON_NAME] crazy days"
click at [217, 337] on span "lifes sweeter then before" at bounding box center [267, 335] width 101 height 9
click at [285, 336] on span "lifes sweeter then before" at bounding box center [267, 335] width 101 height 9
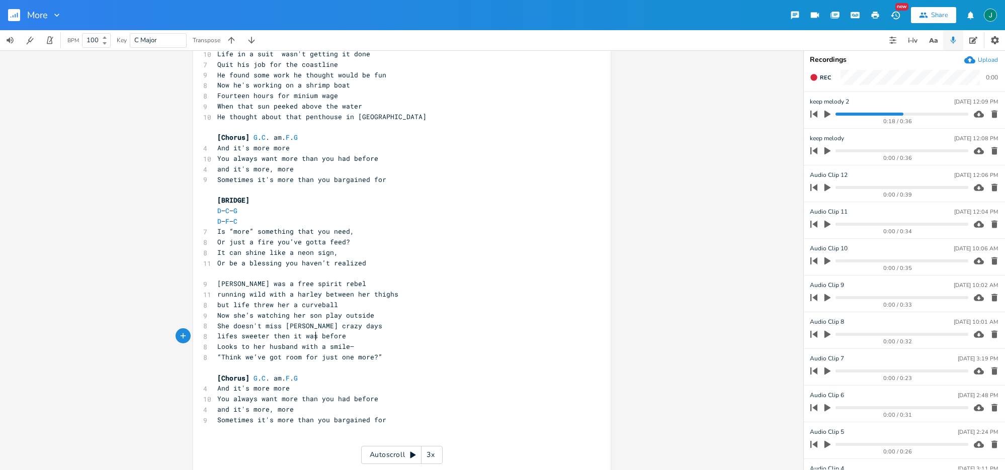
type textarea "it was b"
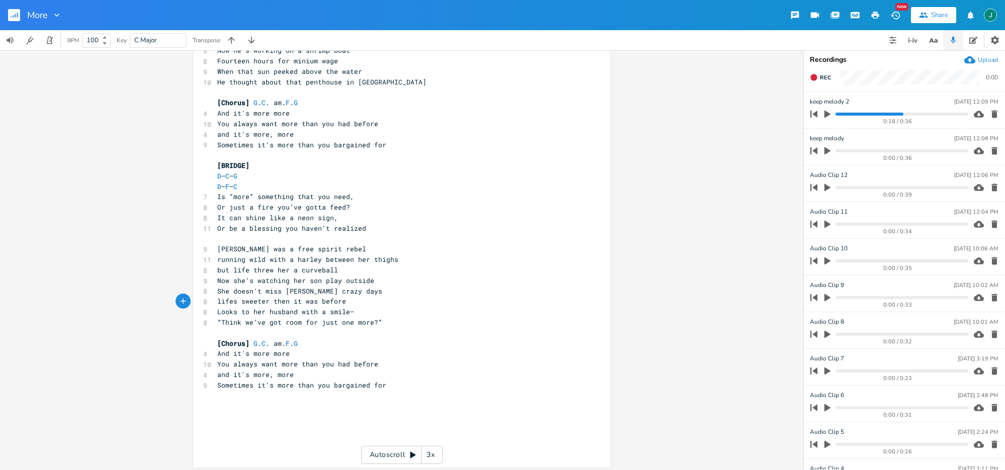
scroll to position [272, 0]
drag, startPoint x: 214, startPoint y: 311, endPoint x: 362, endPoint y: 313, distance: 148.4
click at [361, 313] on pre "Looks to her husband with a smile—" at bounding box center [396, 310] width 363 height 11
type textarea "Looks to her husband with a smile—"
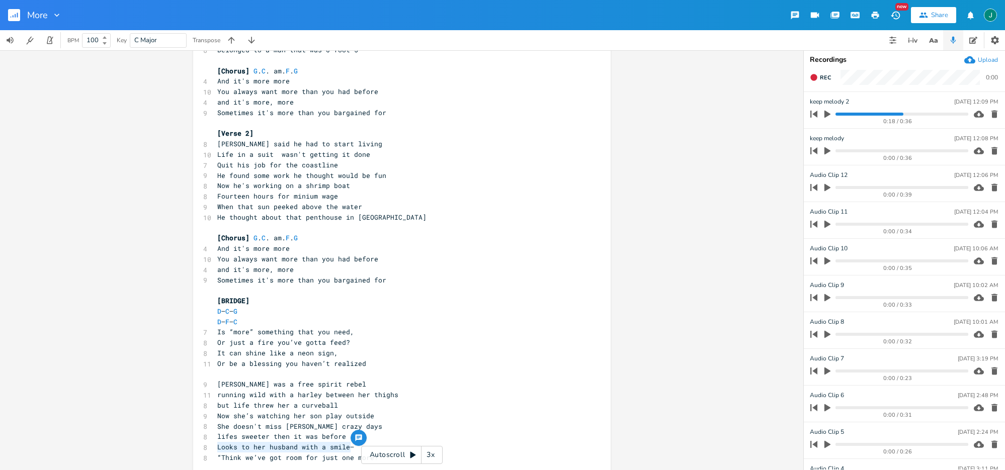
scroll to position [0, 0]
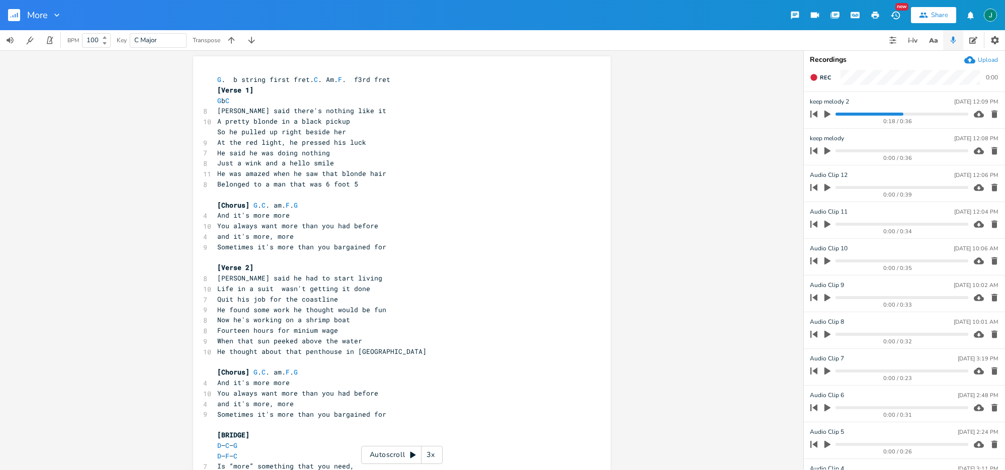
click at [840, 114] on progress at bounding box center [902, 114] width 132 height 3
click at [822, 115] on button "button" at bounding box center [827, 114] width 13 height 16
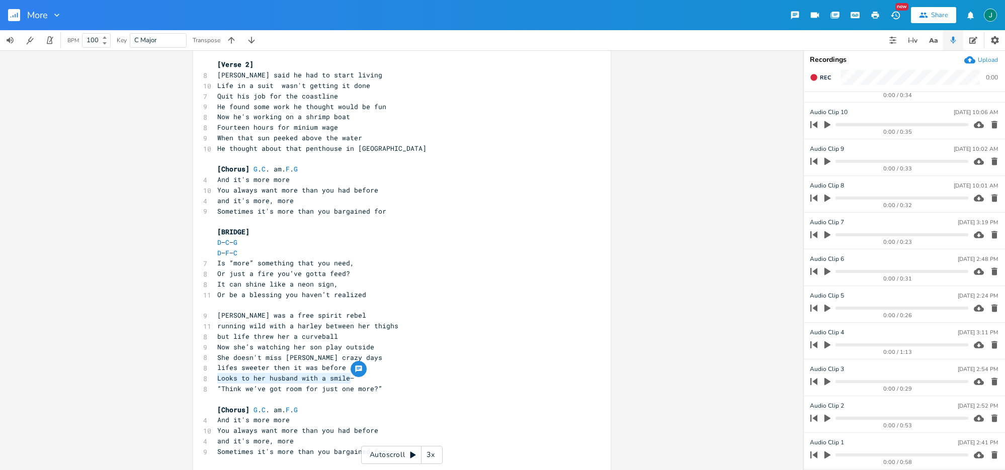
scroll to position [273, 0]
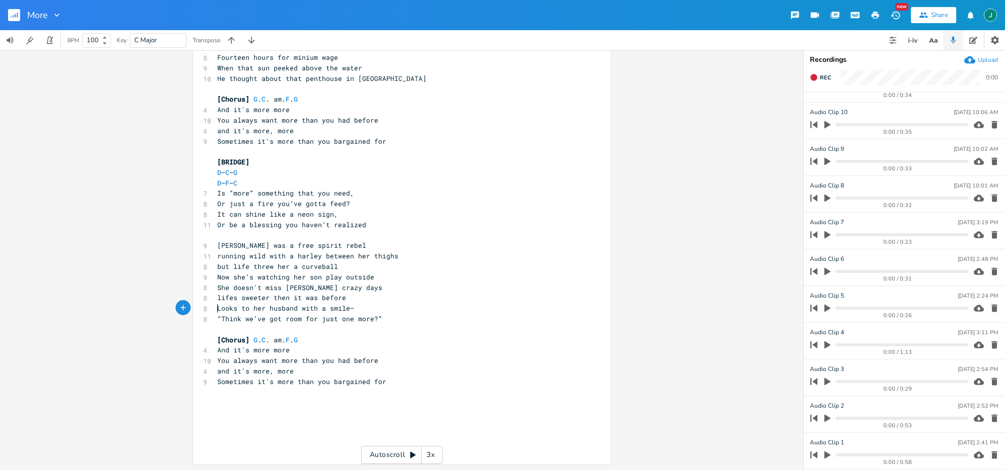
click at [215, 307] on pre "Looks to her husband with a smile—" at bounding box center [396, 308] width 363 height 11
type textarea "She"
drag, startPoint x: 336, startPoint y: 310, endPoint x: 372, endPoint y: 310, distance: 36.2
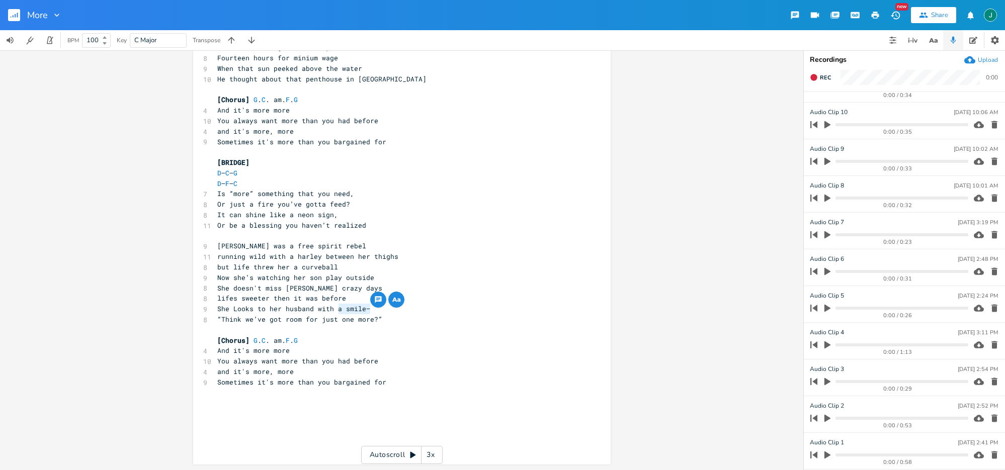
click at [372, 310] on pre "She Looks to her husband with a smile—" at bounding box center [396, 309] width 363 height 11
type textarea "and asks"
click at [239, 311] on span "She Looks to her husband with and asks" at bounding box center [293, 308] width 153 height 9
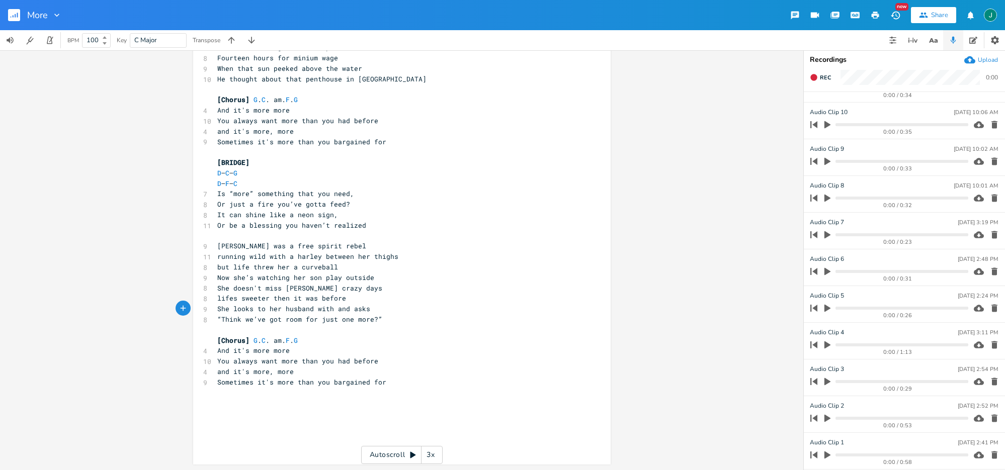
type textarea "l"
click at [826, 123] on icon "button" at bounding box center [827, 125] width 6 height 8
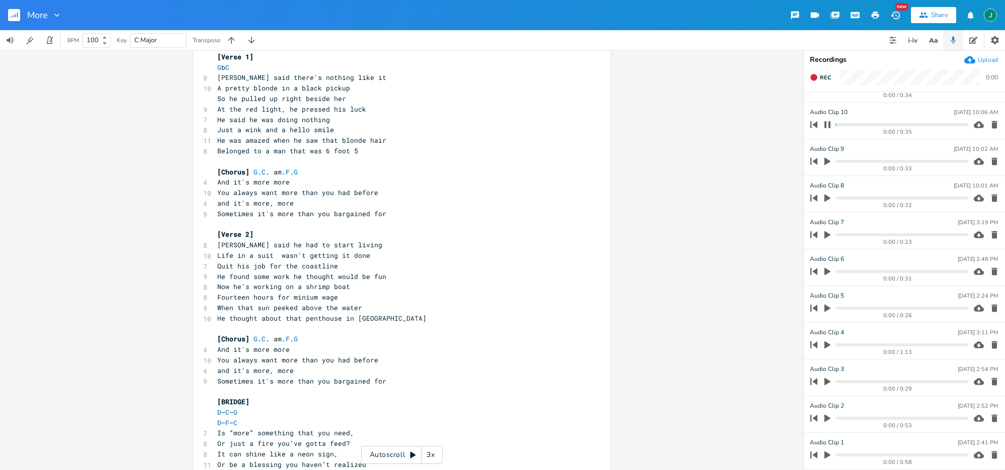
scroll to position [0, 0]
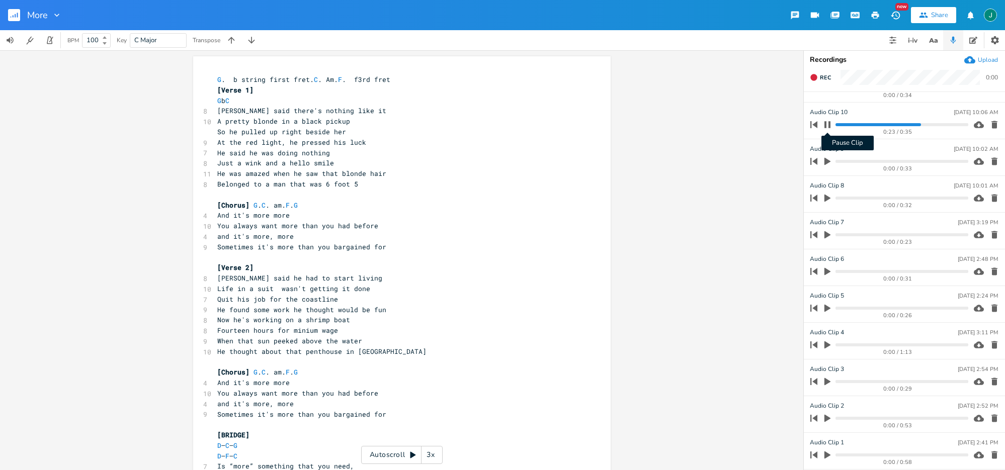
click at [828, 123] on icon "button" at bounding box center [827, 124] width 6 height 7
click at [827, 127] on icon "button" at bounding box center [827, 124] width 9 height 9
click at [827, 127] on icon "button" at bounding box center [827, 125] width 8 height 8
click at [817, 74] on icon "button" at bounding box center [814, 77] width 8 height 8
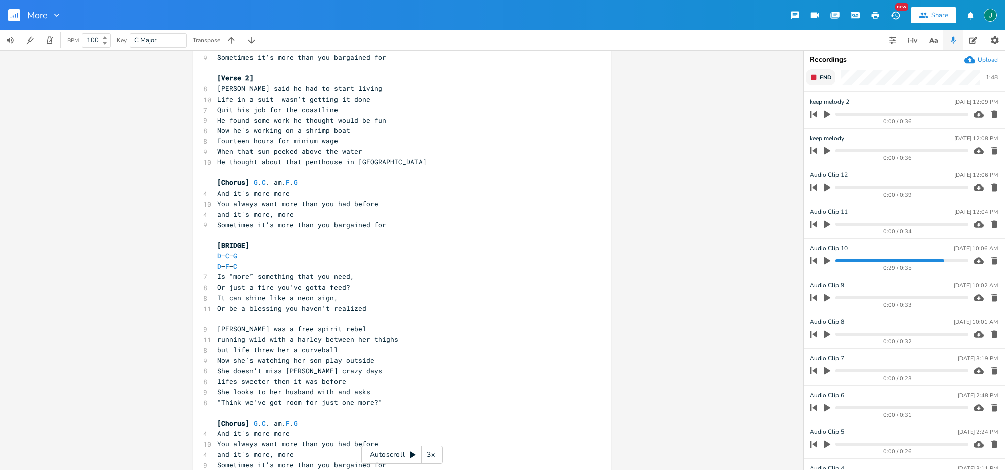
click at [815, 76] on rect "button" at bounding box center [814, 78] width 6 height 6
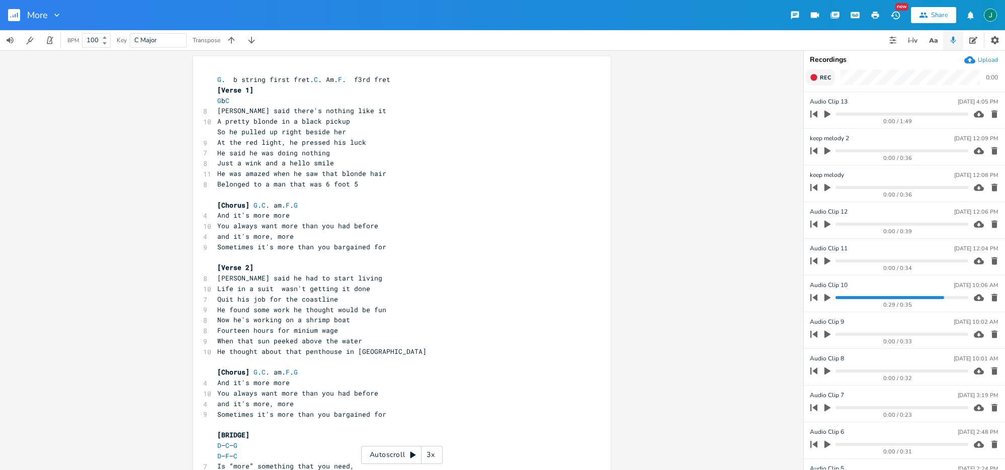
click at [829, 77] on span "Rec" at bounding box center [825, 78] width 11 height 8
click at [806, 69] on button "End" at bounding box center [821, 77] width 30 height 16
click at [817, 75] on icon "button" at bounding box center [814, 77] width 8 height 8
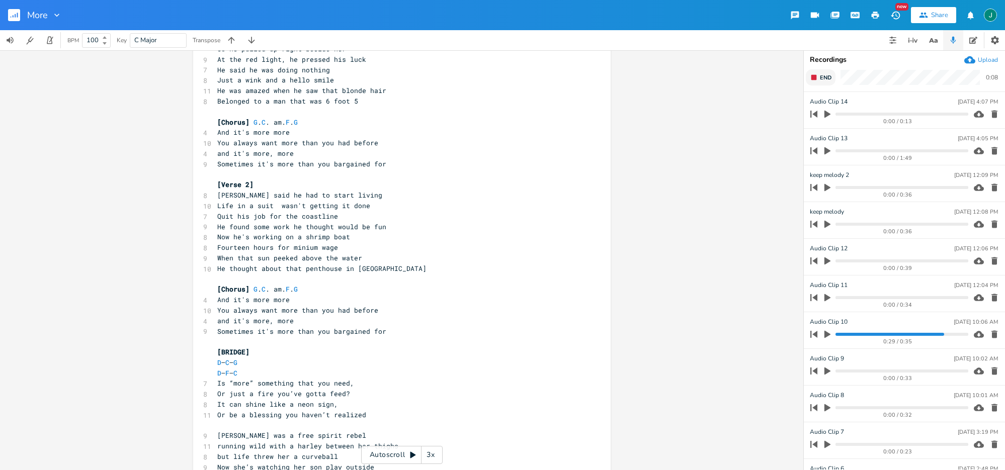
scroll to position [273, 0]
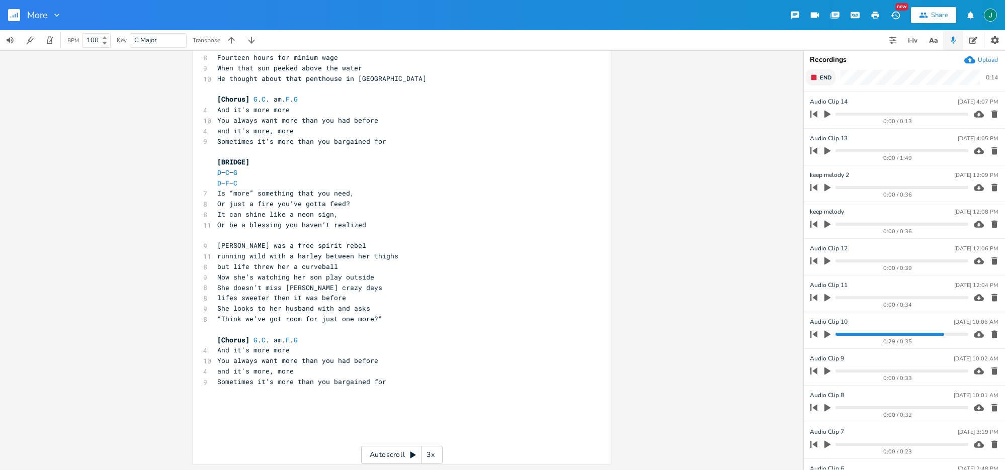
click at [818, 79] on button "End" at bounding box center [821, 77] width 30 height 16
click at [265, 297] on span "lifes sweeter then it was before" at bounding box center [281, 297] width 129 height 9
type textarea "now"
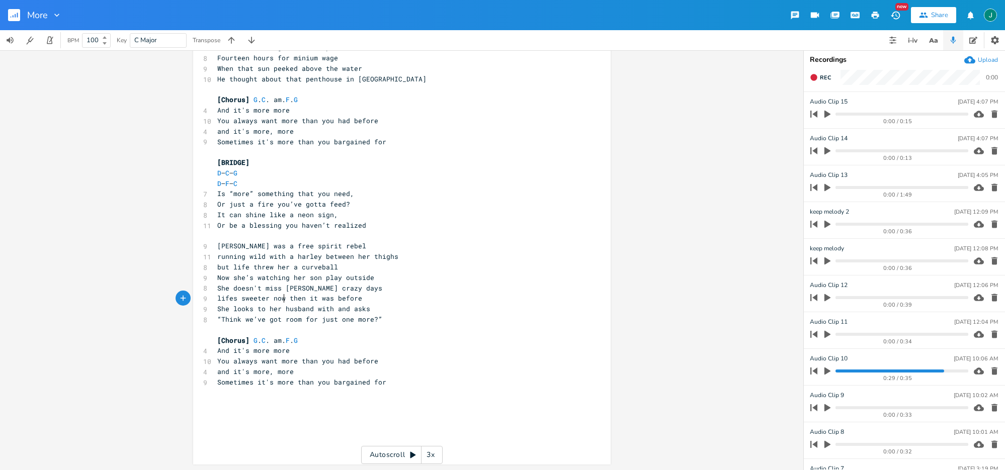
click at [334, 310] on span "She looks to her husband with and asks" at bounding box center [293, 308] width 153 height 9
click at [395, 314] on pre "“Think we’ve got room for just one more?”" at bounding box center [396, 319] width 363 height 11
type textarea ""Gu on"
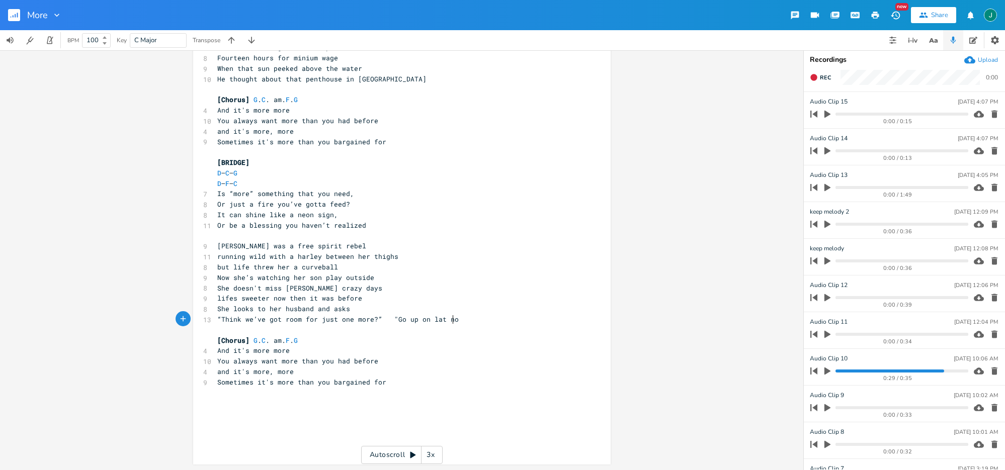
type textarea "Go up on lat note"
click at [434, 320] on span "“Think we’ve got room for just one more?” "Go up on lat note" at bounding box center [341, 319] width 249 height 9
type textarea "s"
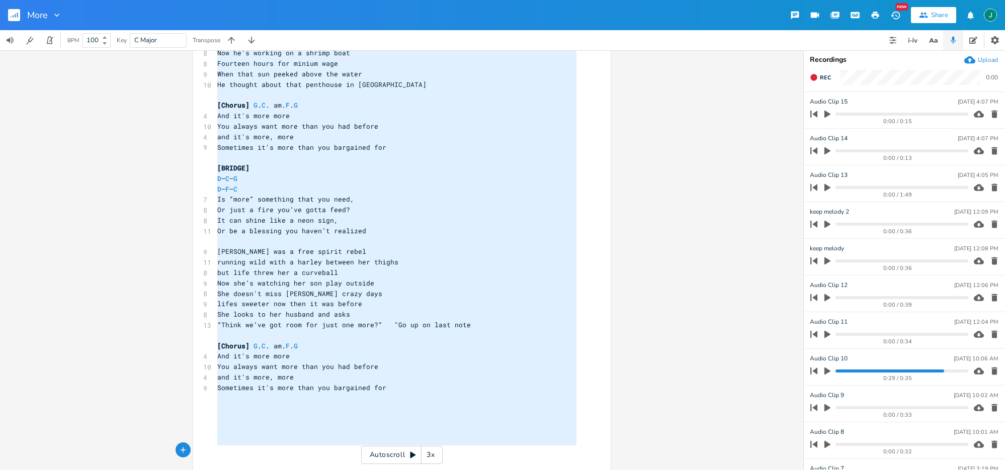
scroll to position [0, 0]
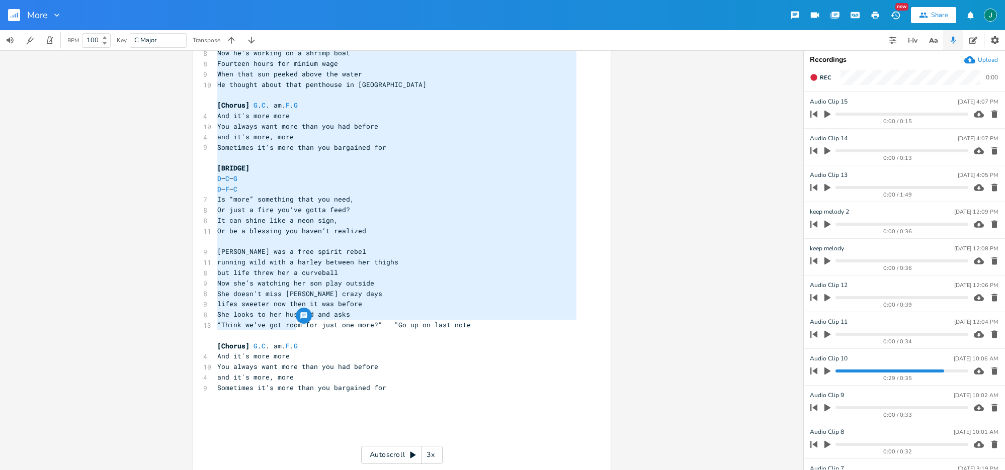
drag, startPoint x: 213, startPoint y: 92, endPoint x: 293, endPoint y: 329, distance: 250.2
click at [293, 329] on div "G . b string first fret. C . Am. F . f3rd fret [Verse 1] G b C 8 [PERSON_NAME] …" at bounding box center [396, 131] width 363 height 648
type textarea "[Lorem 5] I d S Ametc adip elits'd eiusmod temp in U labore etdolo ma a enima m…"
click at [367, 203] on pre "Is “more” something that you need," at bounding box center [396, 199] width 363 height 11
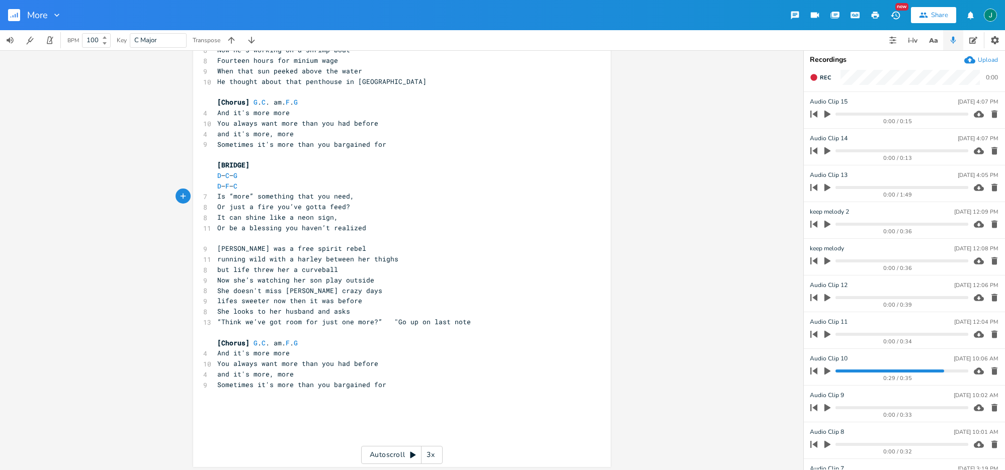
scroll to position [269, 0]
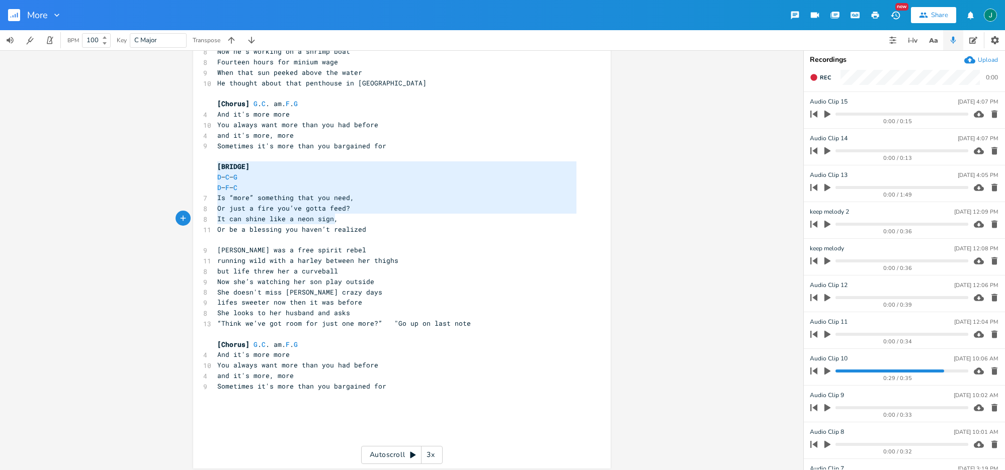
type textarea "[BRIDGE] D – C – G D – F – C Is “more” something that you need, Or just a fire …"
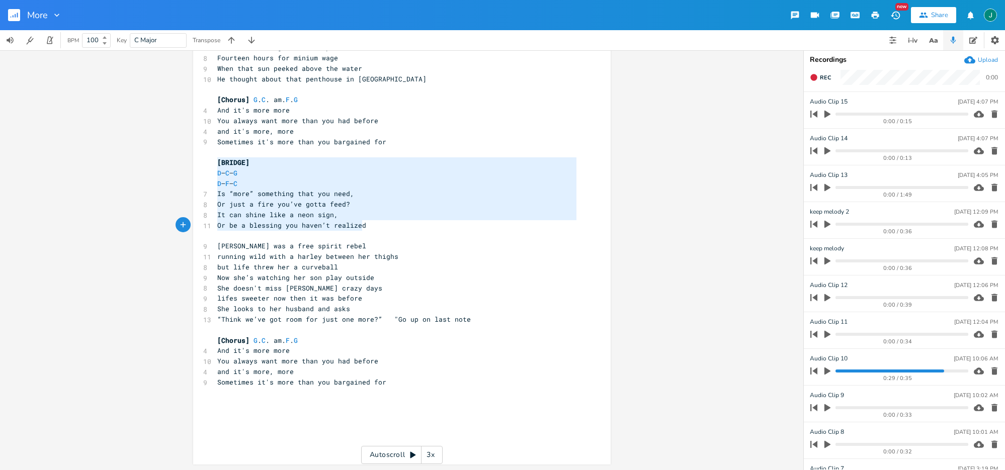
drag, startPoint x: 215, startPoint y: 164, endPoint x: 385, endPoint y: 231, distance: 183.0
click at [385, 231] on div "G . b string first fret. C . Am. F . f3rd fret [Verse 1] G b C 8 [PERSON_NAME] …" at bounding box center [396, 126] width 363 height 648
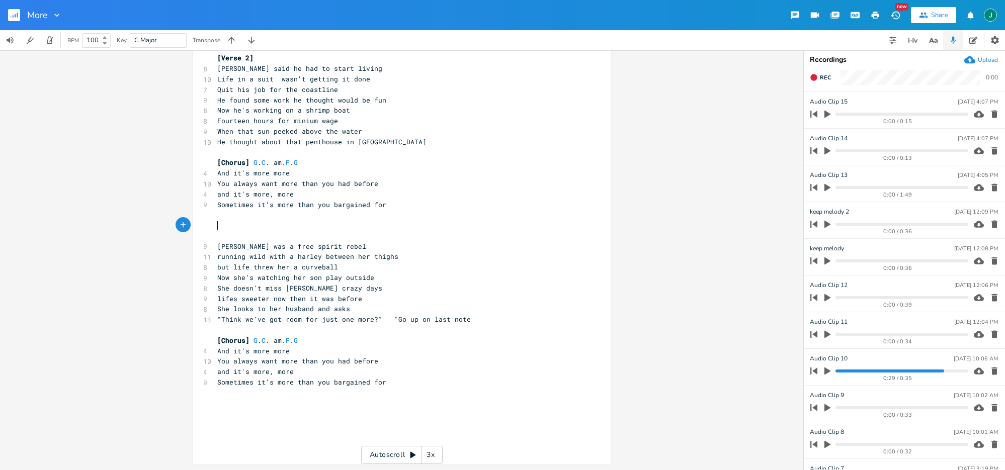
scroll to position [210, 0]
type textarea ""Go up on last note"
drag, startPoint x: 387, startPoint y: 318, endPoint x: 485, endPoint y: 324, distance: 97.8
click at [485, 324] on div "G . b string first fret. C . Am. F . f3rd fret [Verse 1] G b C 8 [PERSON_NAME] …" at bounding box center [396, 157] width 363 height 586
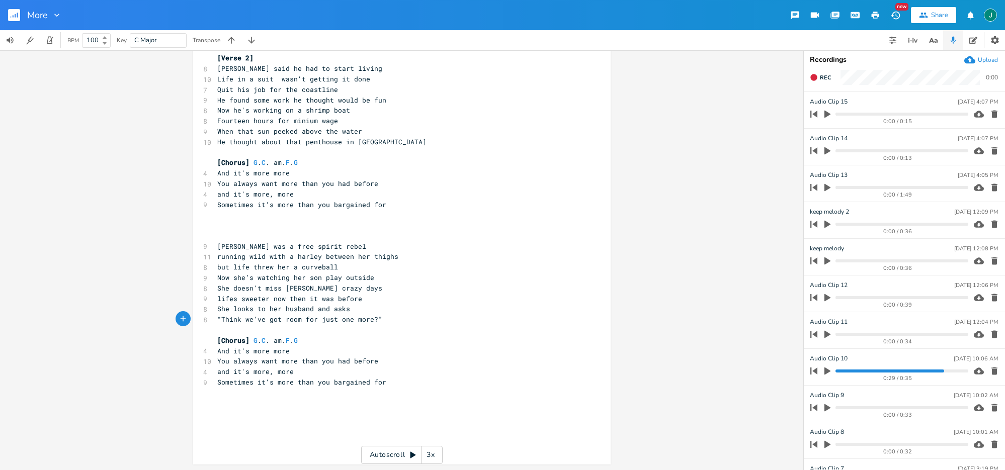
click at [328, 320] on span "“Think we’ve got room for just one more?”" at bounding box center [299, 319] width 165 height 9
click at [180, 323] on icon "button" at bounding box center [183, 318] width 9 height 9
click at [216, 318] on icon "button" at bounding box center [219, 319] width 7 height 7
type textarea "“Think we’ve got room for just one more?”"
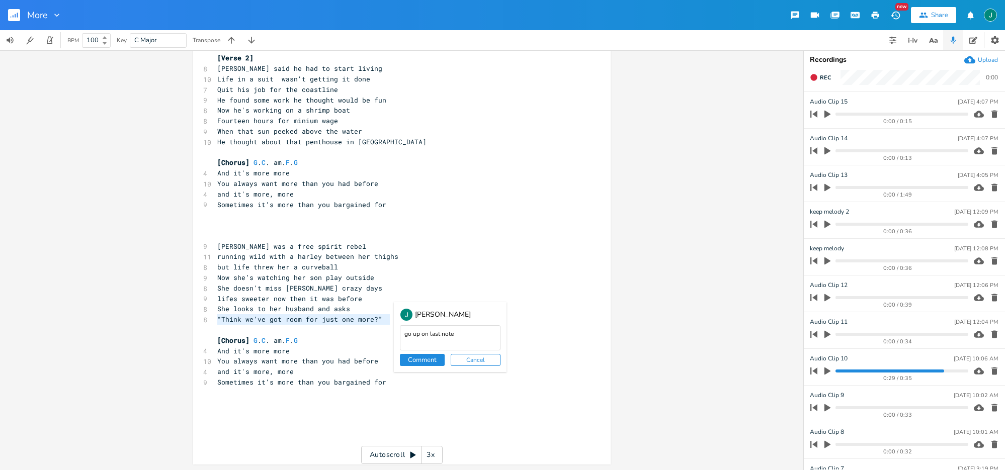
type textarea "go up on last note"
click at [426, 362] on button "Comment" at bounding box center [422, 360] width 45 height 12
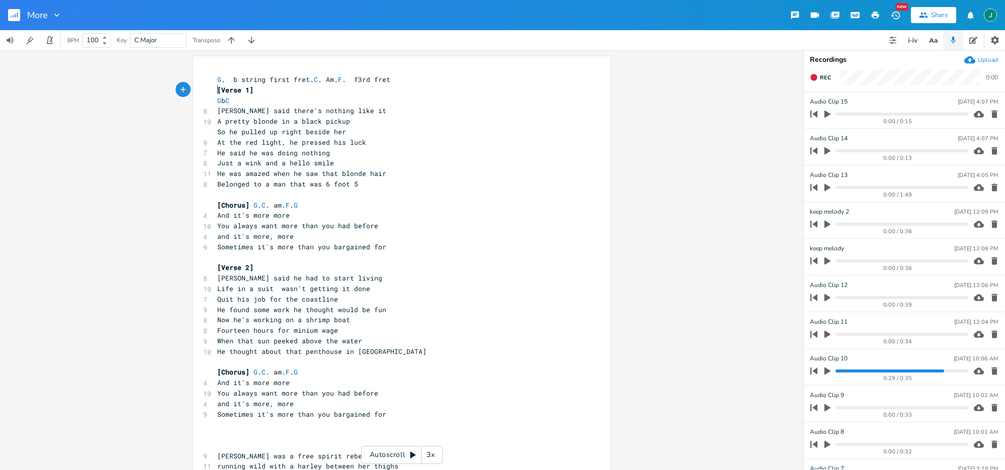
scroll to position [0, 131]
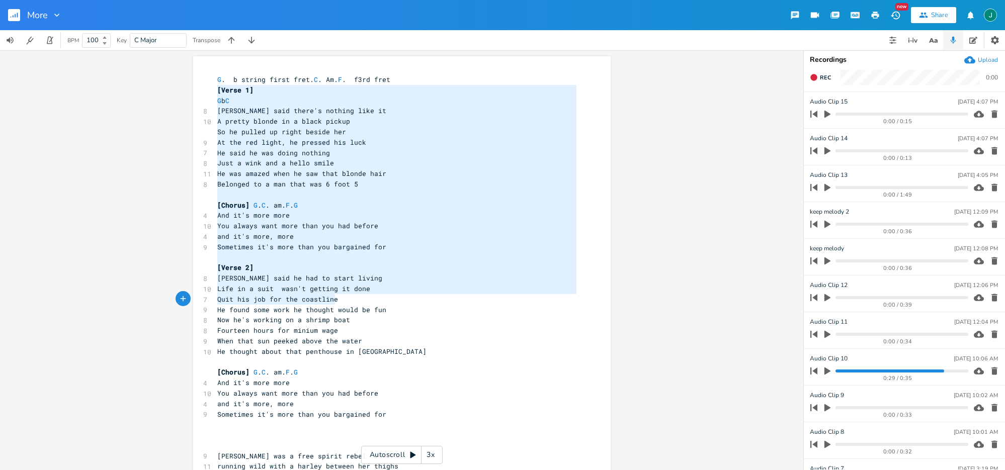
type textarea "[Verse 1] G b C [PERSON_NAME] said there's nothing like it A pretty blonde in a…"
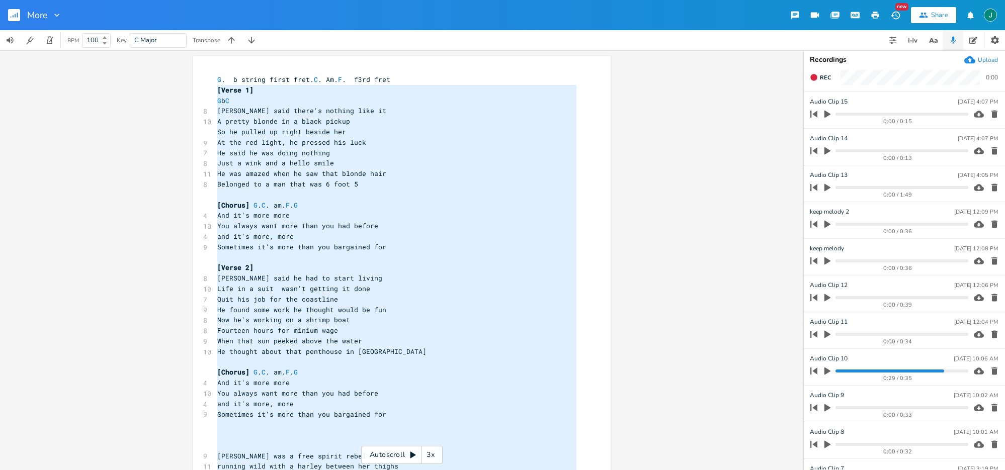
scroll to position [194, 0]
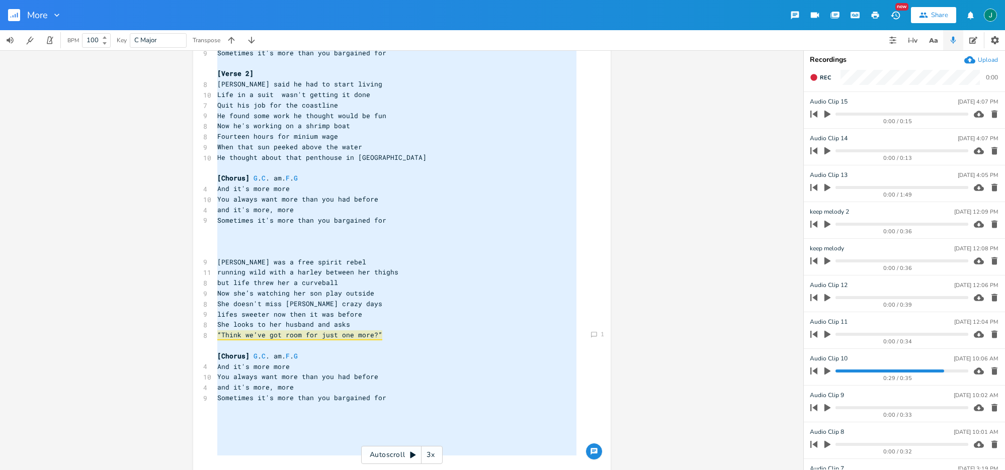
drag, startPoint x: 216, startPoint y: 91, endPoint x: 421, endPoint y: 492, distance: 450.8
click at [421, 470] on html "More New Share BPM 100 Key C Major Transpose Comment 1 x G . b string first fre…" at bounding box center [502, 235] width 1005 height 470
click at [360, 346] on pre "​" at bounding box center [396, 346] width 363 height 11
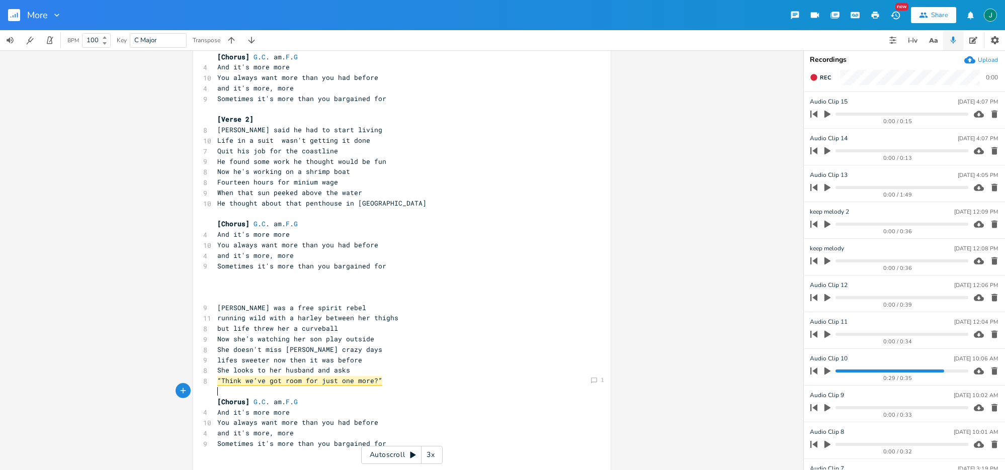
scroll to position [147, 0]
type textarea "minium wage"
drag, startPoint x: 290, startPoint y: 185, endPoint x: 332, endPoint y: 186, distance: 42.3
click at [332, 186] on pre "Fourteen hours for minium wage" at bounding box center [396, 184] width 363 height 11
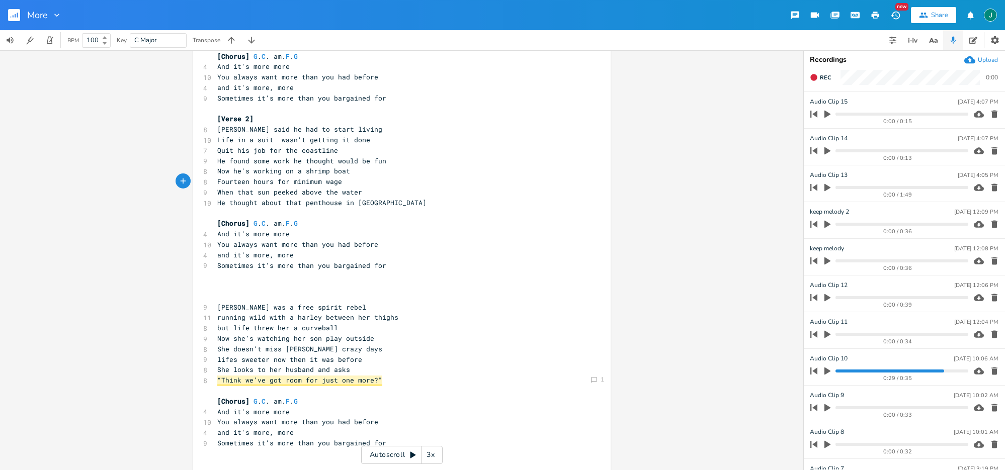
click at [218, 361] on span "lifes sweeter now then it was before" at bounding box center [289, 359] width 145 height 9
click at [296, 350] on span "She doesn't miss [PERSON_NAME] crazy days" at bounding box center [299, 349] width 165 height 9
type textarea "e"
click at [297, 361] on span "lifes sweeter now then it was before" at bounding box center [289, 359] width 145 height 9
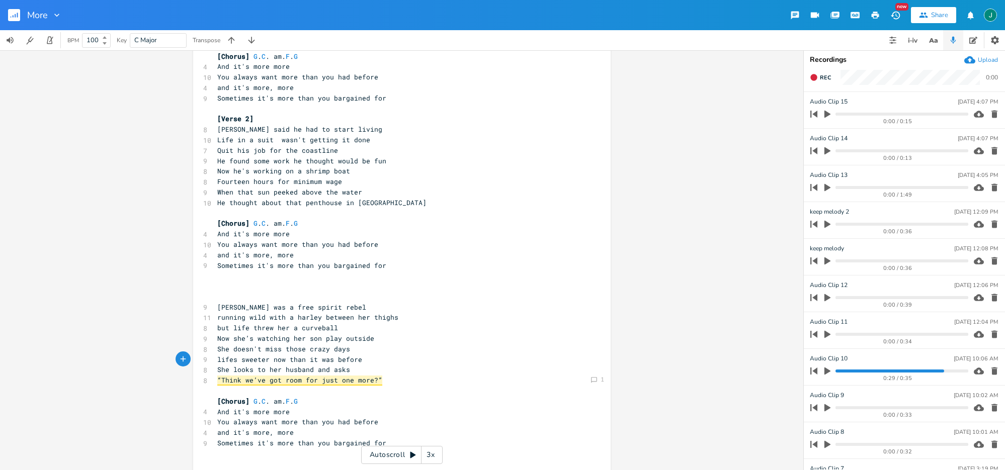
type textarea "a"
click at [211, 299] on div "x G . b string first fret. C . Am. F . f3rd fret [Verse 1] G b C 8 [PERSON_NAME…" at bounding box center [402, 216] width 418 height 618
click at [217, 296] on pre "​" at bounding box center [396, 297] width 363 height 11
type textarea "v3"
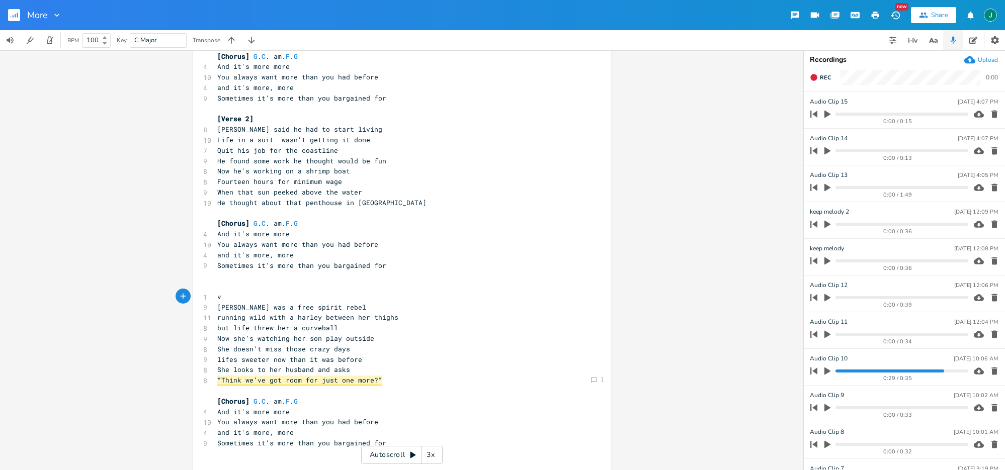
scroll to position [0, 7]
click at [408, 322] on pre "running wild with a harley between her thighs" at bounding box center [396, 317] width 363 height 11
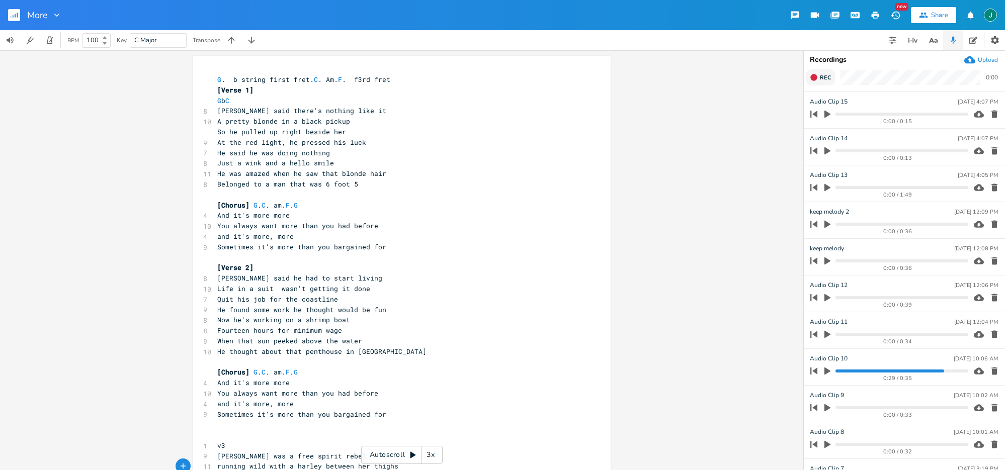
click at [813, 81] on icon "button" at bounding box center [814, 77] width 8 height 8
click at [806, 69] on button "End" at bounding box center [821, 77] width 30 height 16
click at [826, 260] on icon "button" at bounding box center [827, 262] width 6 height 8
click at [826, 260] on icon "button" at bounding box center [827, 261] width 6 height 7
click at [991, 115] on icon "button" at bounding box center [994, 115] width 6 height 8
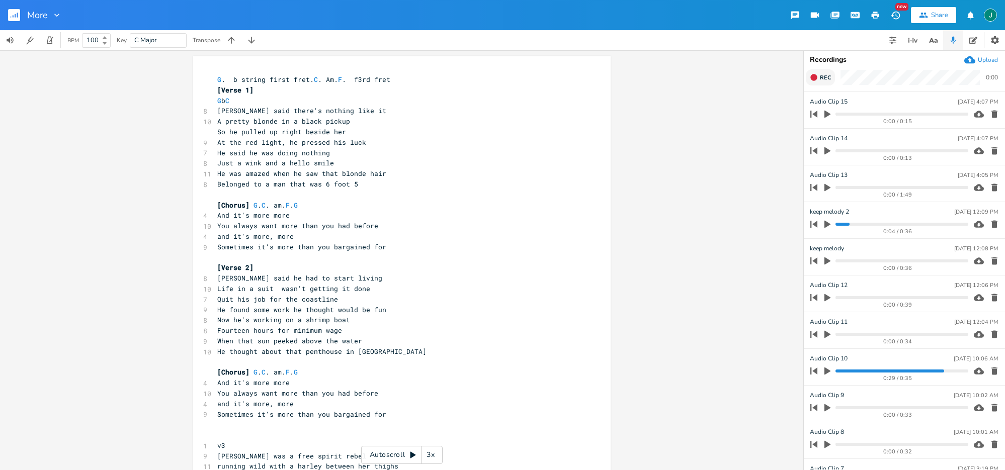
click at [814, 75] on icon "button" at bounding box center [813, 77] width 7 height 7
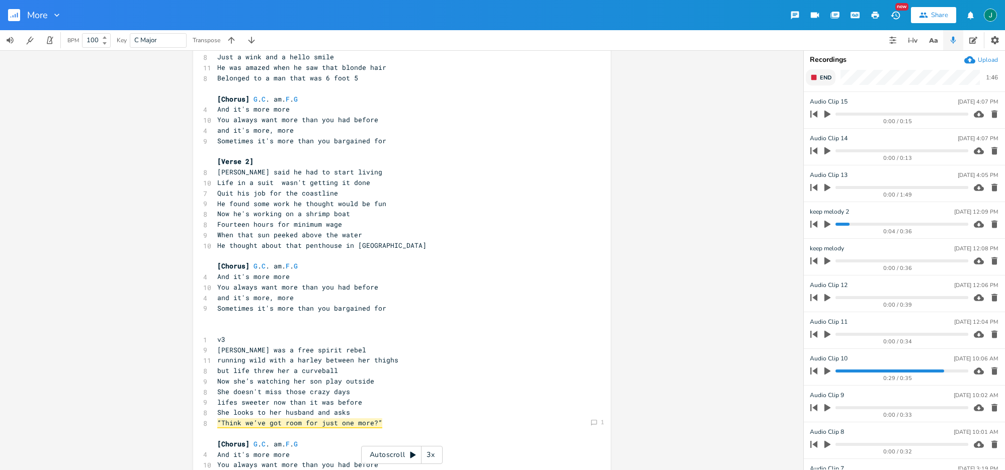
scroll to position [210, 0]
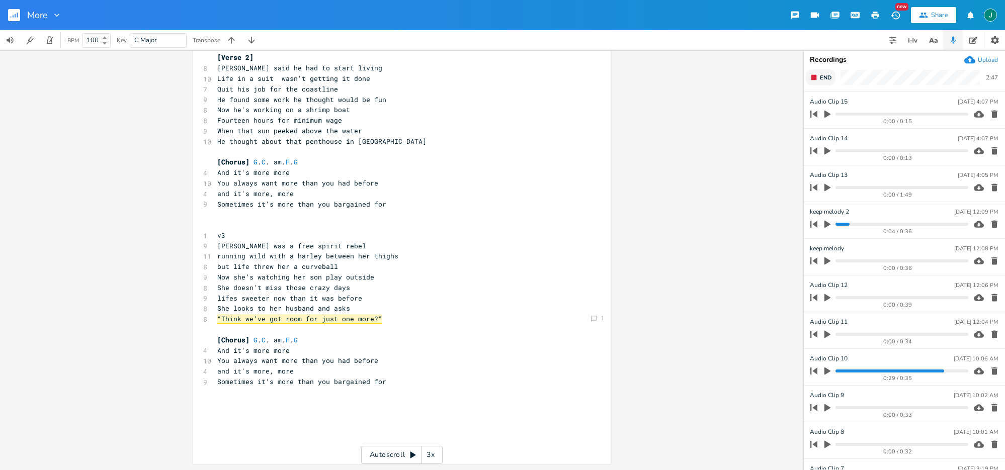
click at [817, 76] on icon "button" at bounding box center [814, 77] width 8 height 8
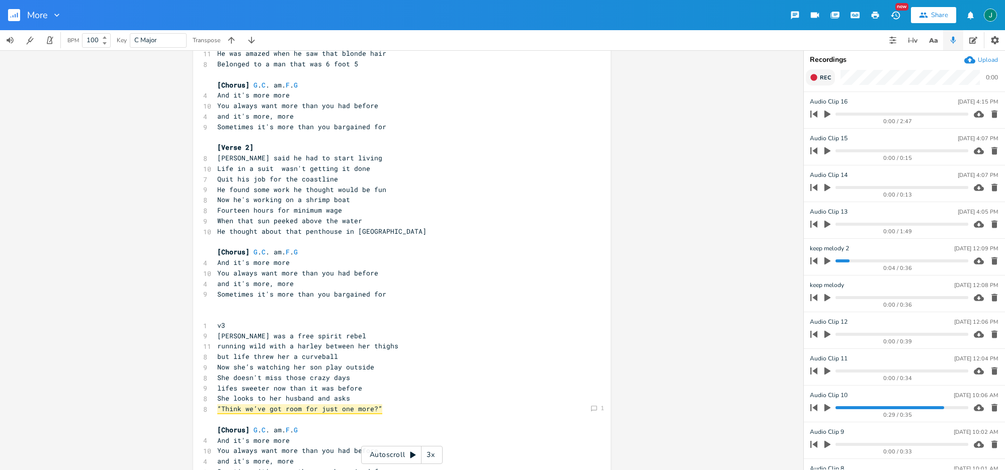
scroll to position [0, 0]
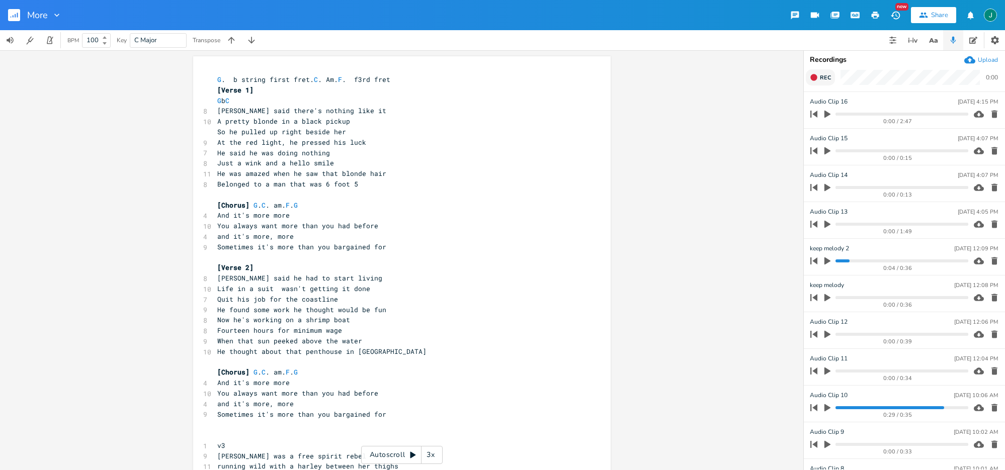
click at [839, 262] on progress at bounding box center [902, 261] width 132 height 3
click at [827, 261] on icon "button" at bounding box center [827, 262] width 6 height 8
click at [827, 261] on icon "button" at bounding box center [827, 261] width 8 height 8
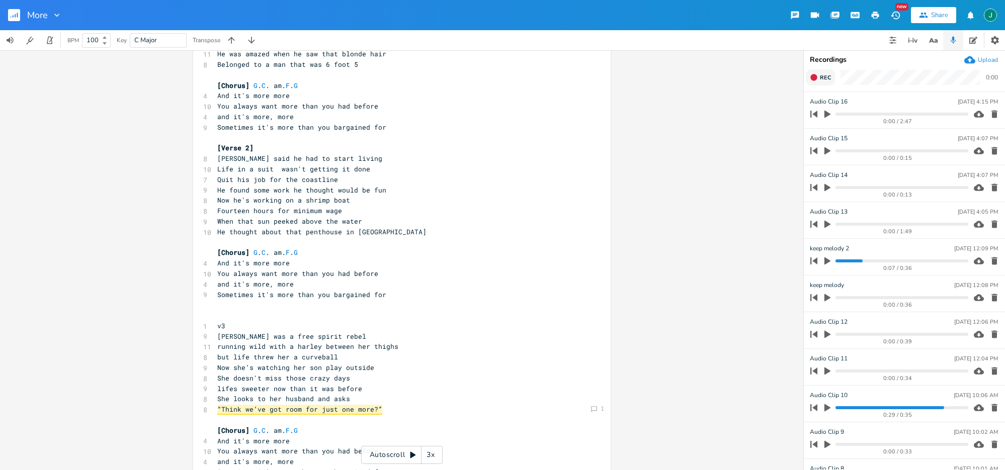
scroll to position [121, 0]
click at [20, 16] on button "Back to Library" at bounding box center [18, 15] width 20 height 24
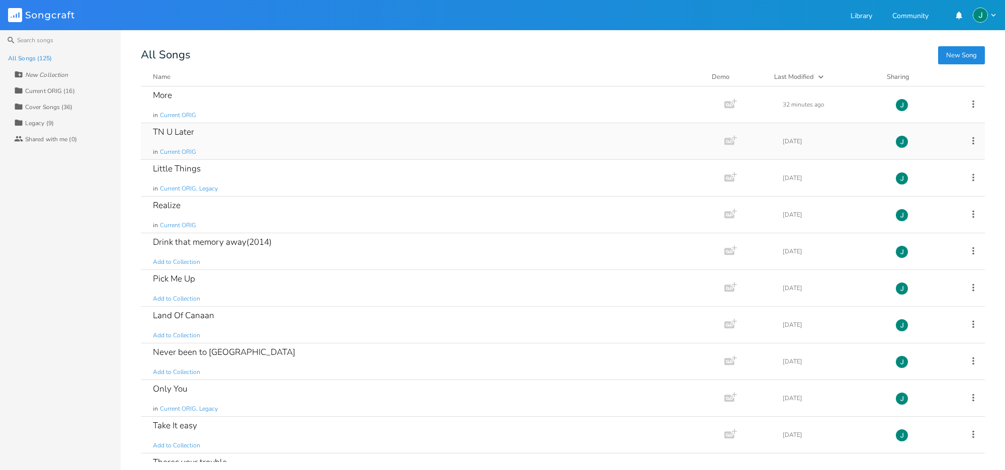
click at [174, 132] on div "TN U Later" at bounding box center [173, 132] width 41 height 9
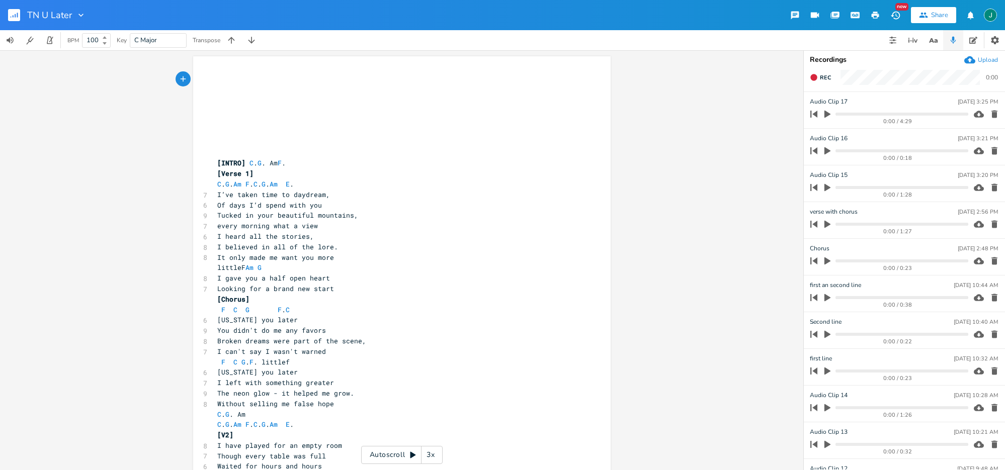
click at [431, 455] on div "3x" at bounding box center [431, 455] width 18 height 18
click at [431, 455] on div "4x" at bounding box center [431, 455] width 18 height 18
click at [431, 455] on div "5x" at bounding box center [431, 455] width 18 height 18
click at [414, 455] on icon at bounding box center [413, 455] width 6 height 7
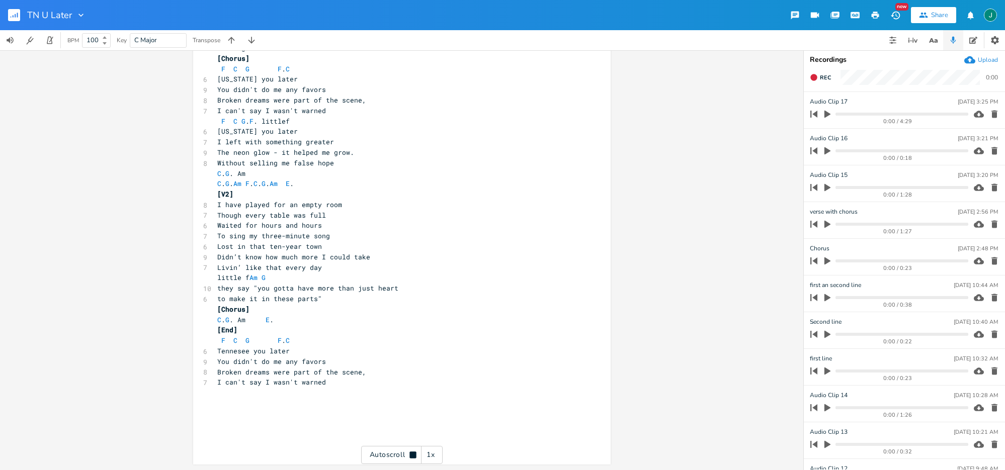
scroll to position [241, 0]
